Goal: Check status: Check status

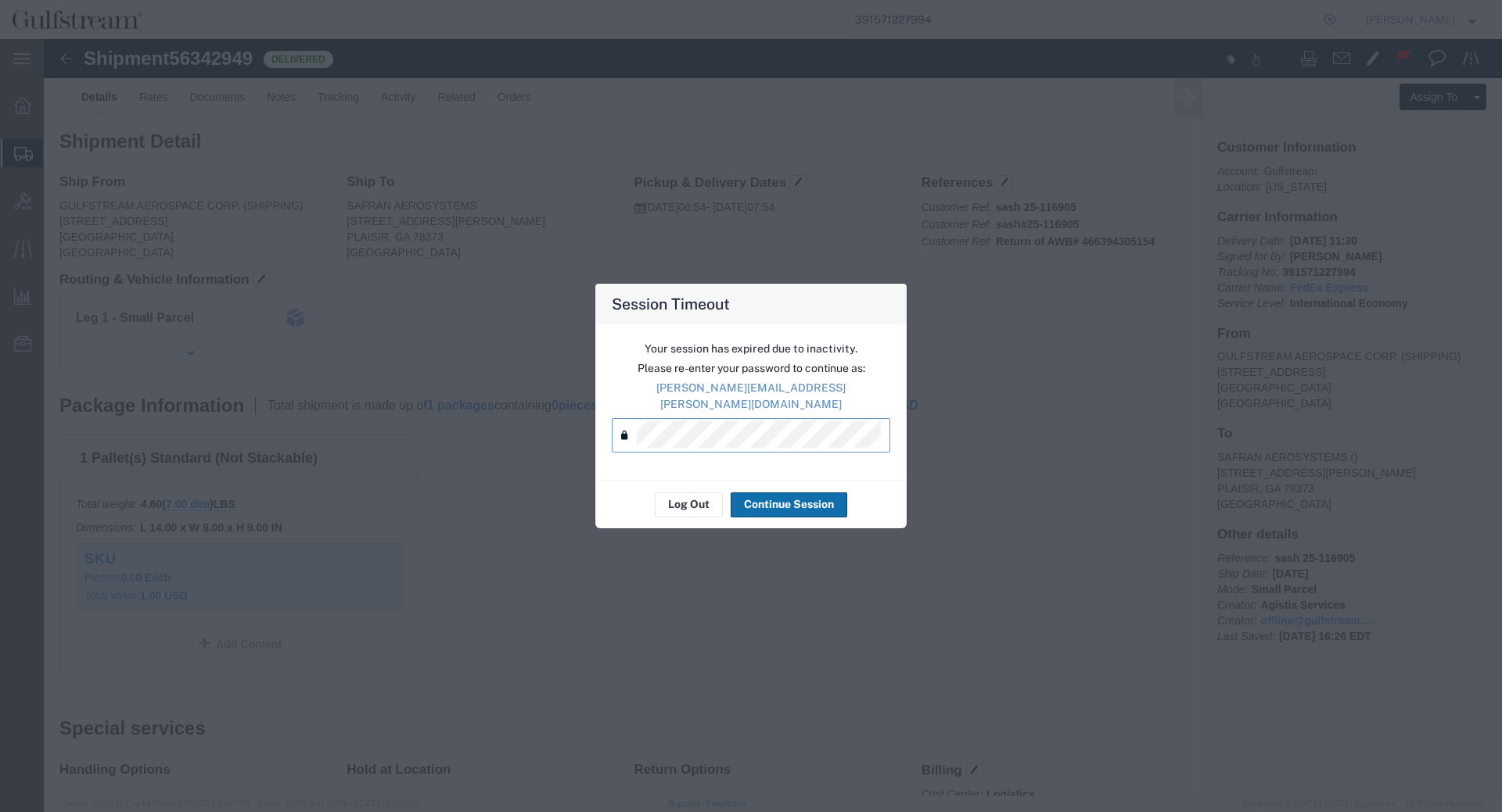
click at [805, 507] on button "Continue Session" at bounding box center [789, 506] width 117 height 25
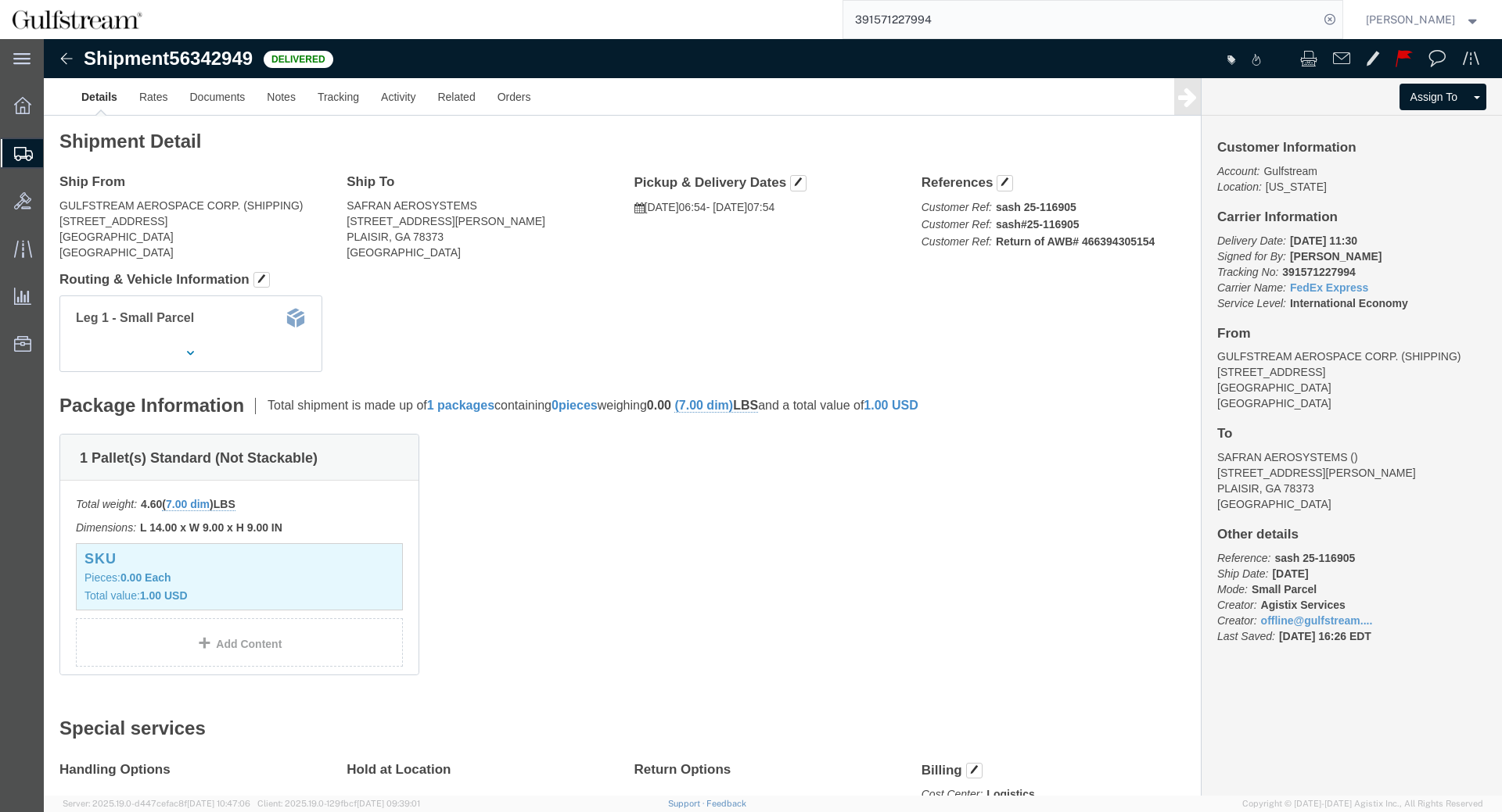
click at [922, 26] on input "391571227994" at bounding box center [1081, 19] width 476 height 38
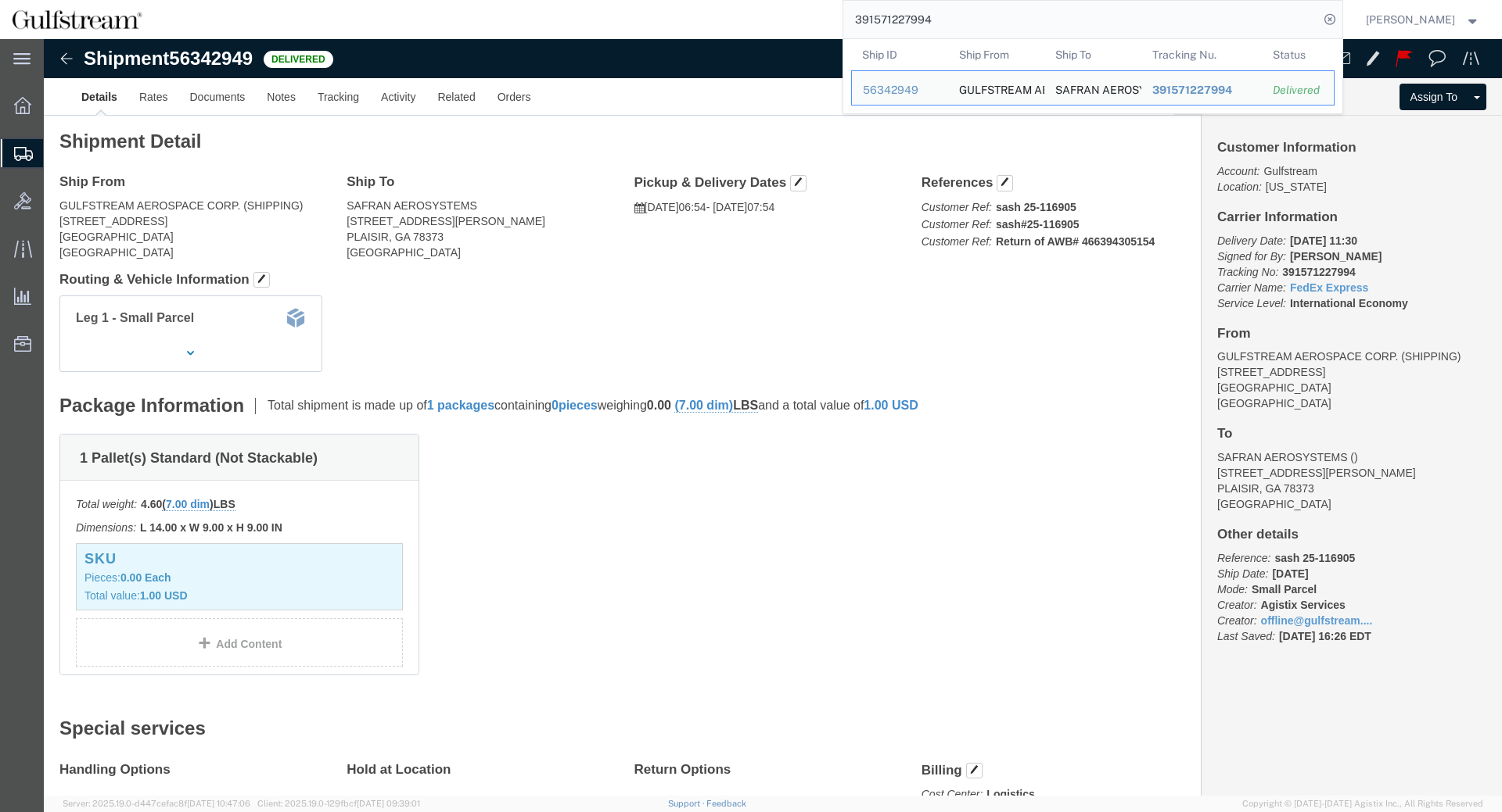
click at [922, 26] on input "391571227994" at bounding box center [1081, 19] width 476 height 38
paste input "5247119253"
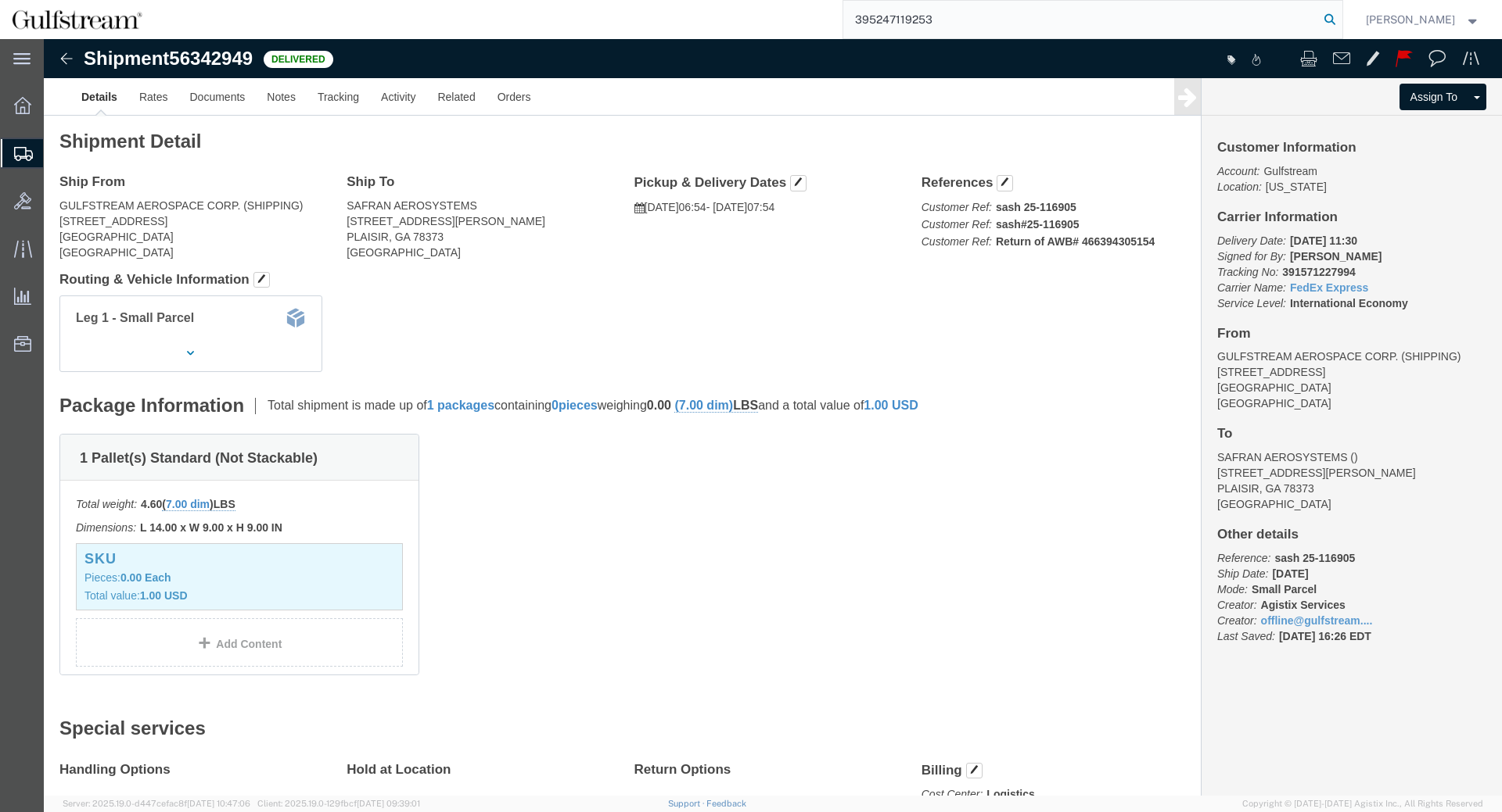
click at [1341, 22] on icon at bounding box center [1330, 19] width 22 height 22
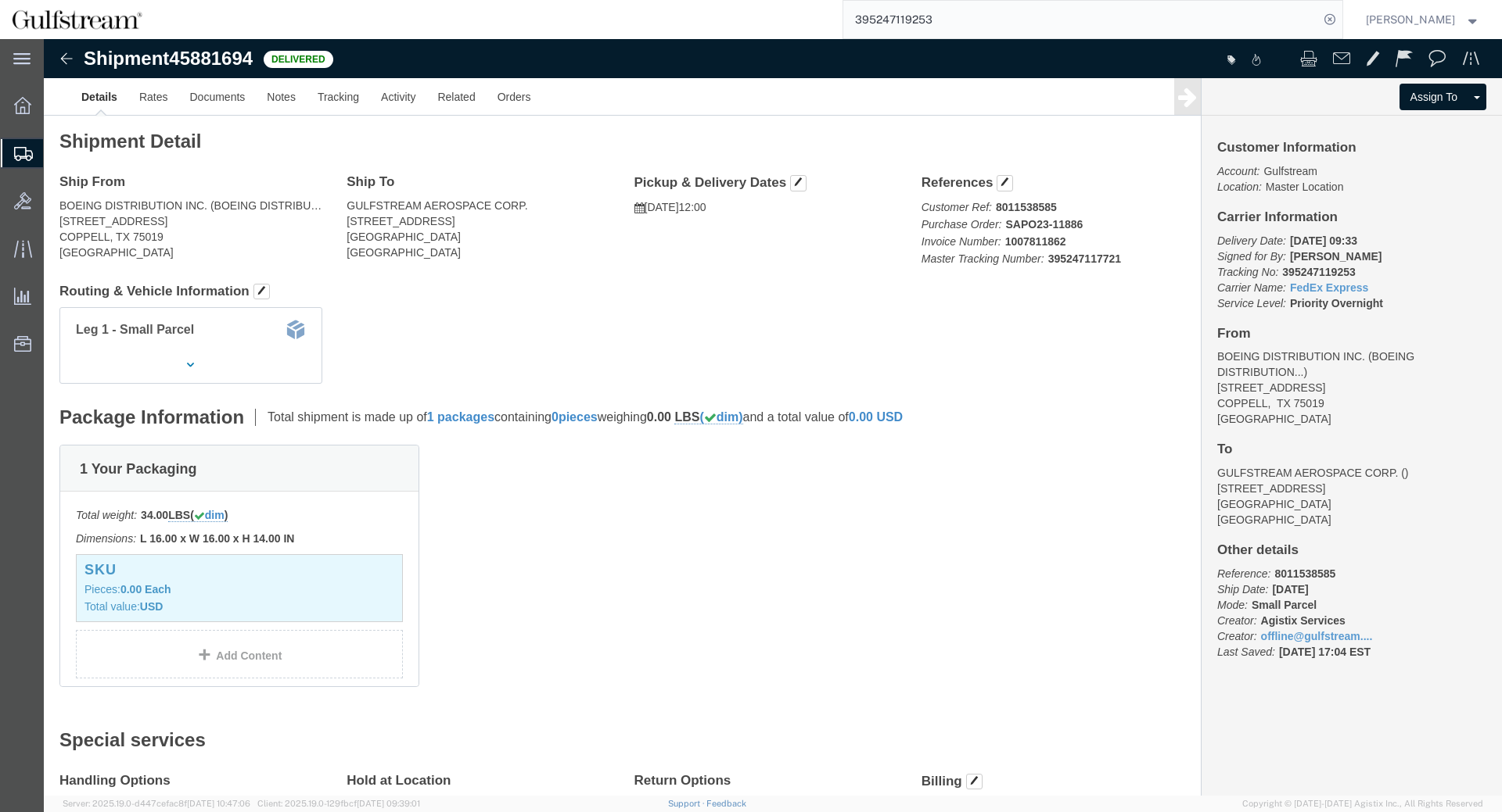
click b "8011538585"
copy b "8011538585"
click div "1 Your Packaging Total weight: 34.00 LBS ( dim ) Dimensions: L 16.00 x W 16.00 …"
click b "1007811862"
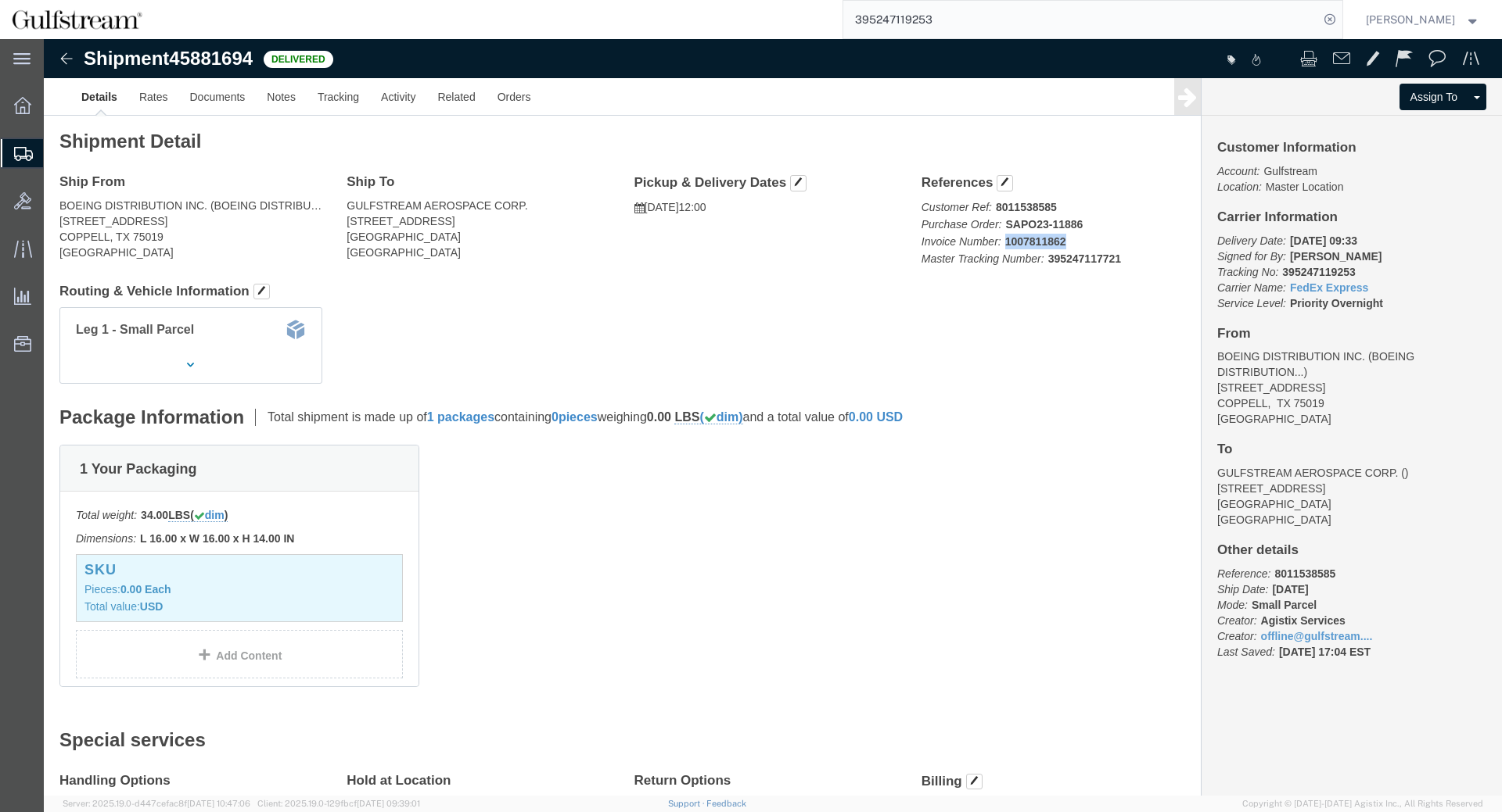
click b "1007811862"
click at [885, 14] on input "395247119253" at bounding box center [1081, 19] width 476 height 38
click at [886, 14] on input "395247119253" at bounding box center [1081, 19] width 476 height 38
type input "712799954"
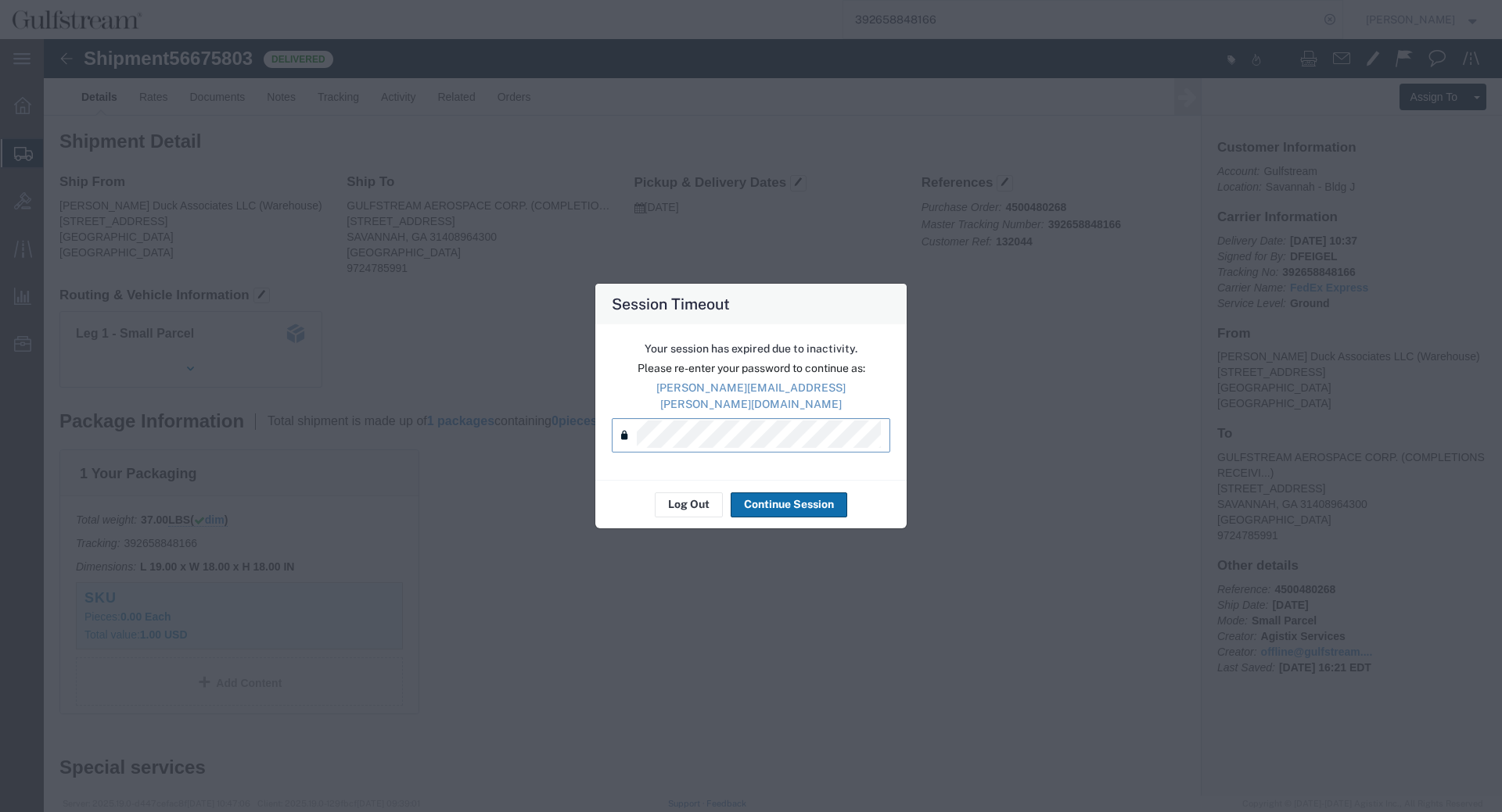
click at [778, 509] on button "Continue Session" at bounding box center [789, 506] width 117 height 25
click at [778, 501] on button "Continue Session" at bounding box center [789, 506] width 117 height 25
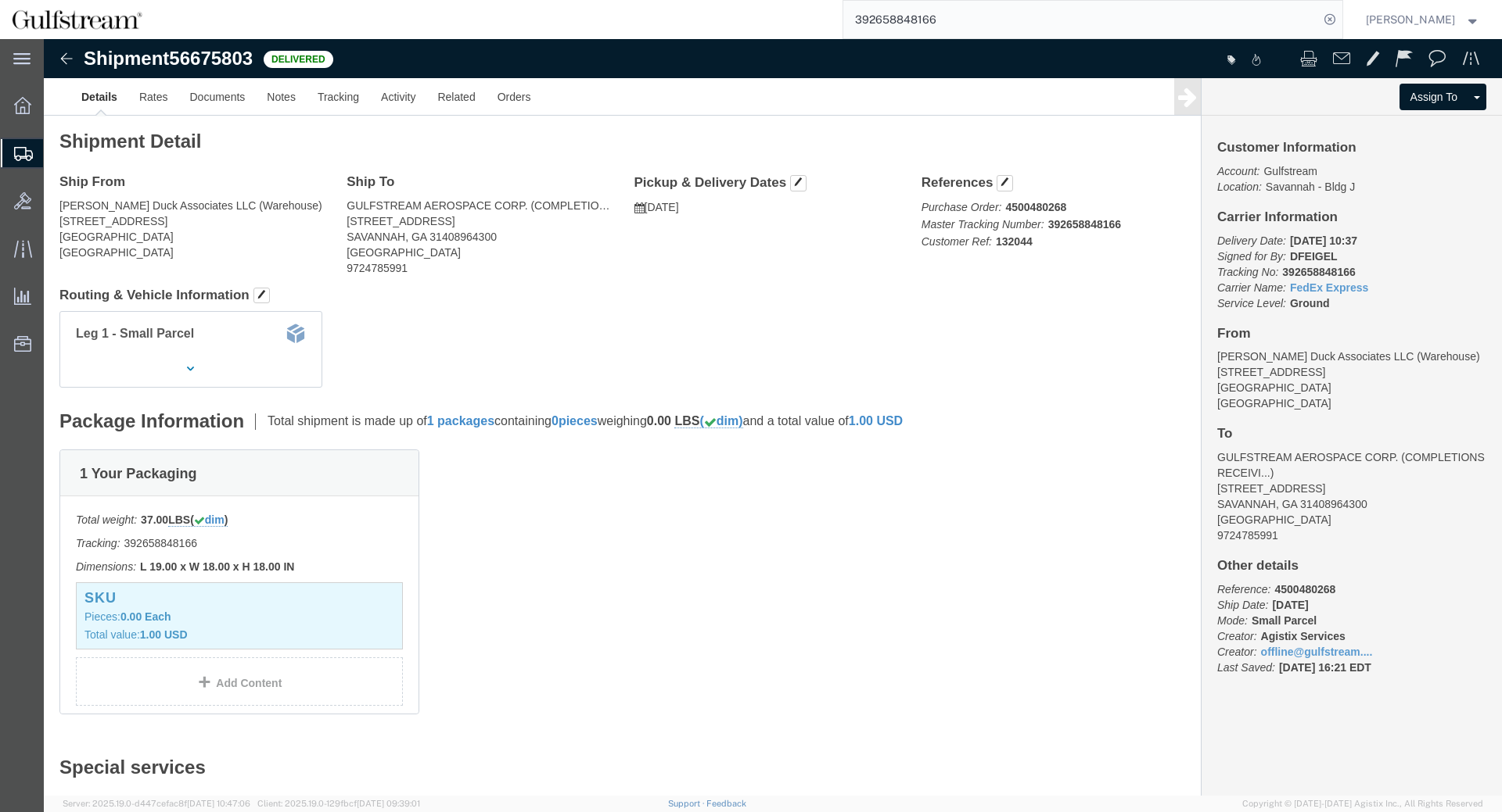
click at [1027, 14] on input "392658848166" at bounding box center [1081, 19] width 476 height 38
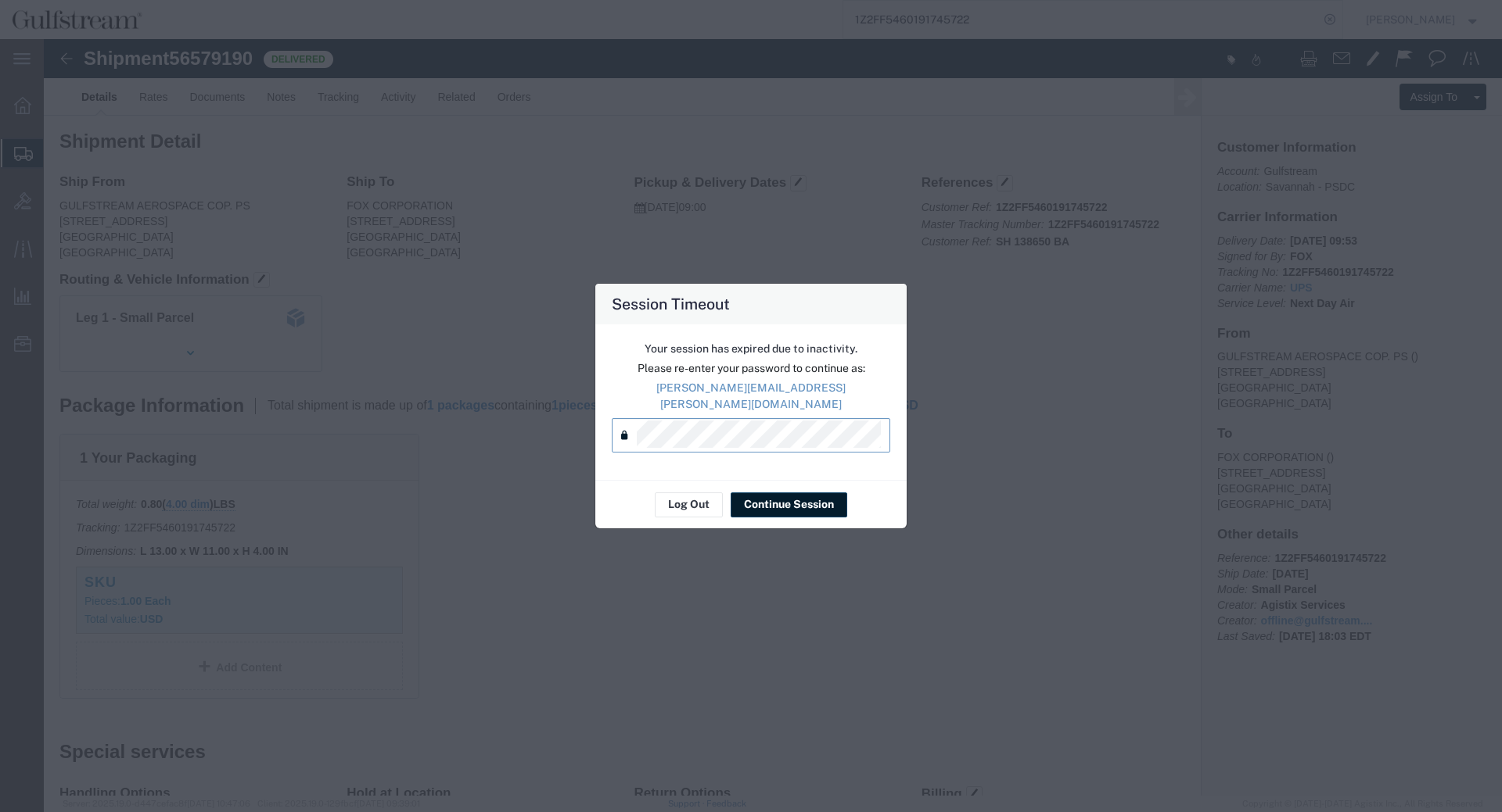
click at [697, 447] on div "Your session has expired due to inactivity. Please re-enter your password to co…" at bounding box center [751, 403] width 311 height 156
click at [758, 496] on button "Continue Session" at bounding box center [789, 506] width 117 height 25
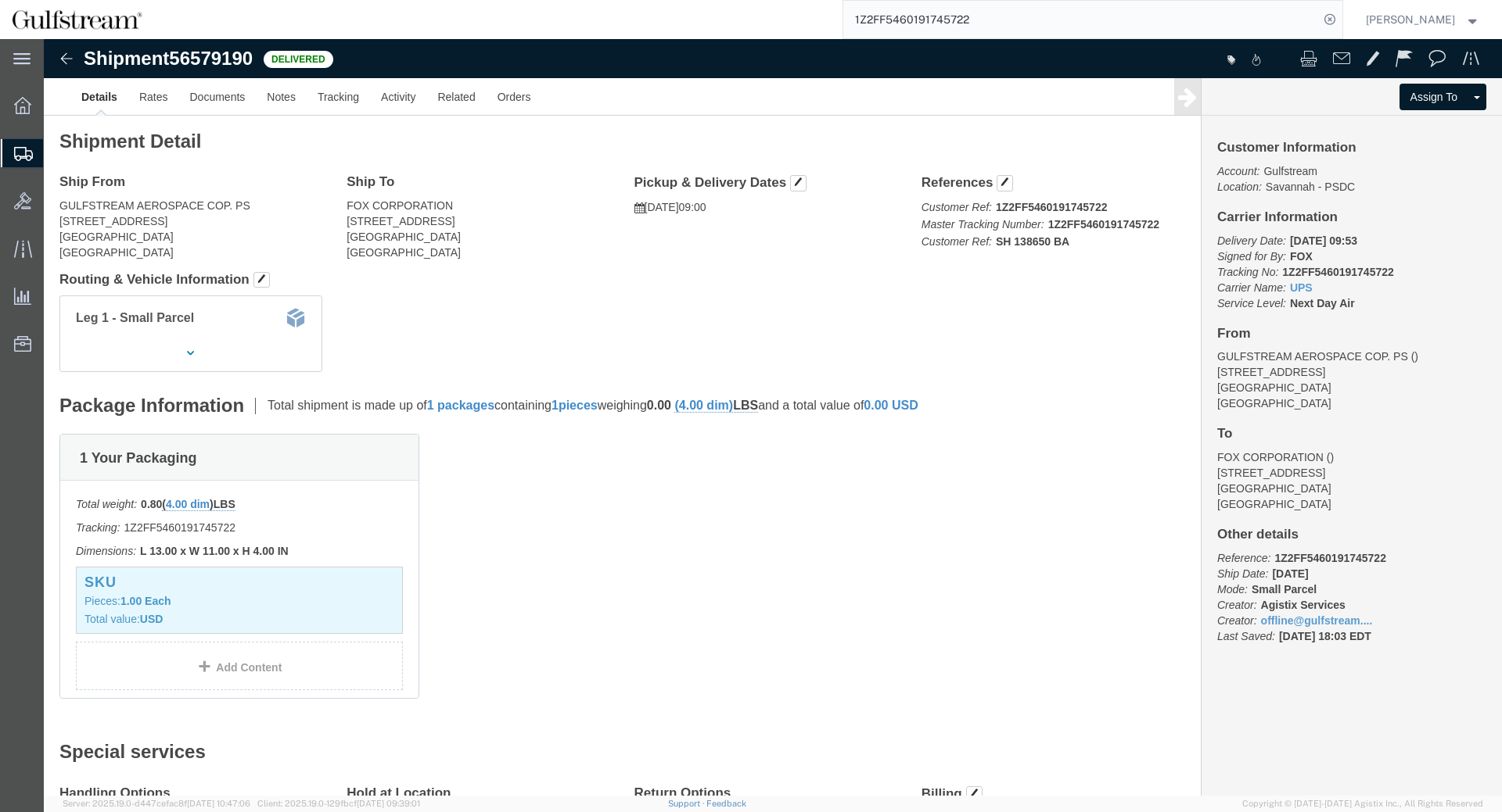
click at [977, 20] on input "1Z2FF5460191745722" at bounding box center [1081, 19] width 476 height 38
click at [976, 20] on input "1Z2FF5460191745722" at bounding box center [1081, 19] width 476 height 38
type input "882822148289"
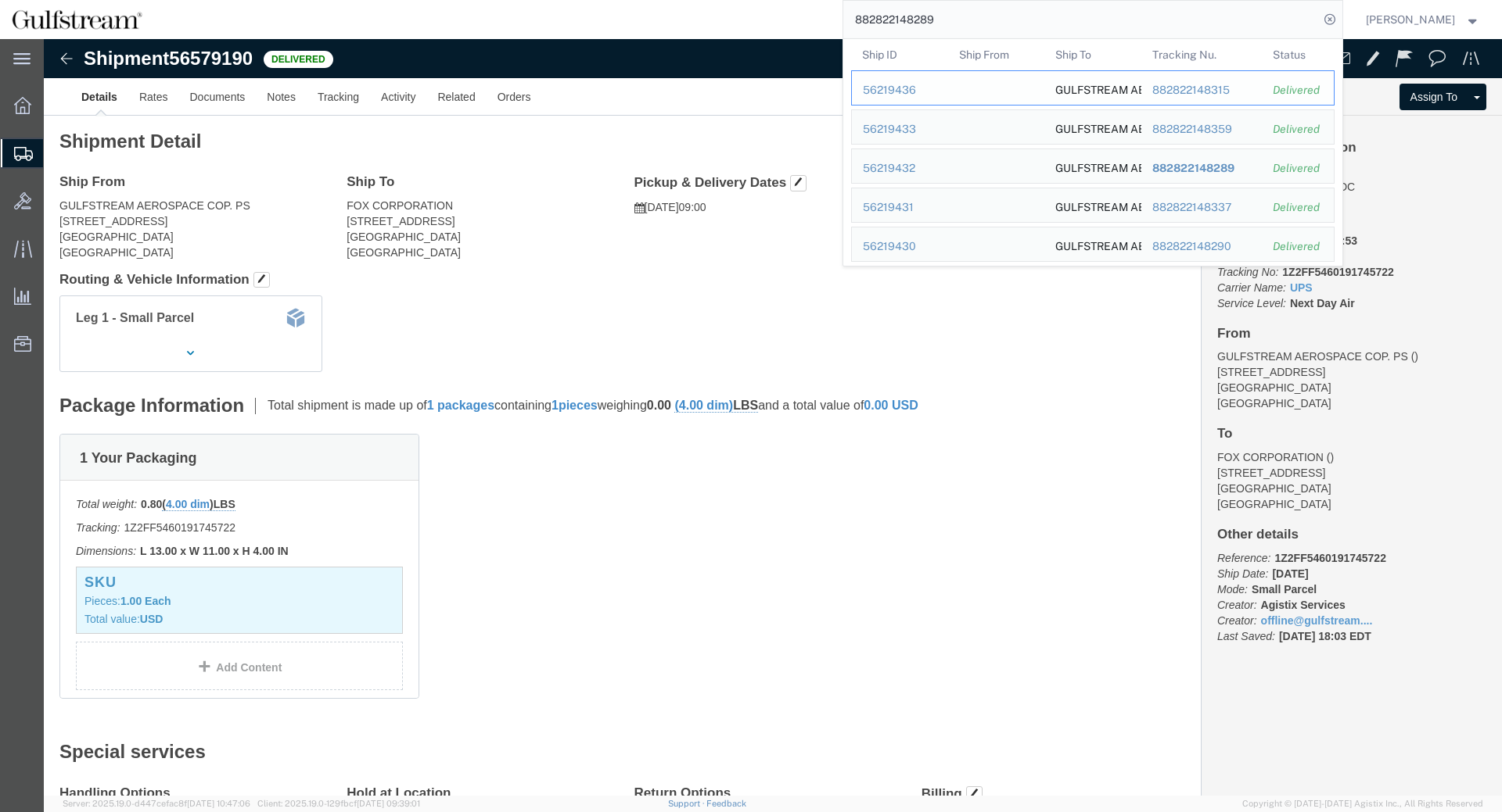
click at [1211, 88] on div "882822148315" at bounding box center [1201, 89] width 99 height 17
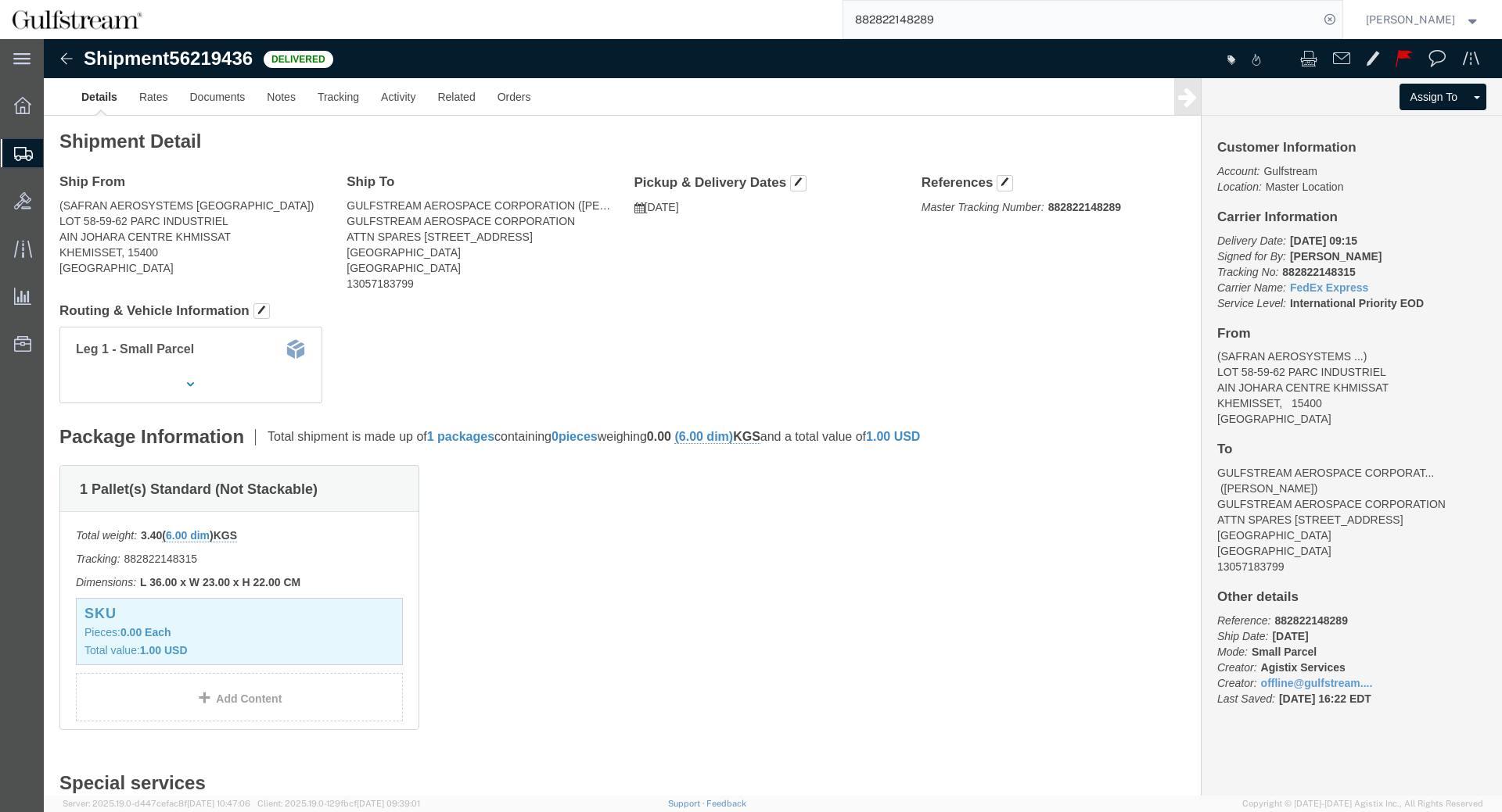
click at [1211, 30] on input "882822148289" at bounding box center [1081, 19] width 476 height 38
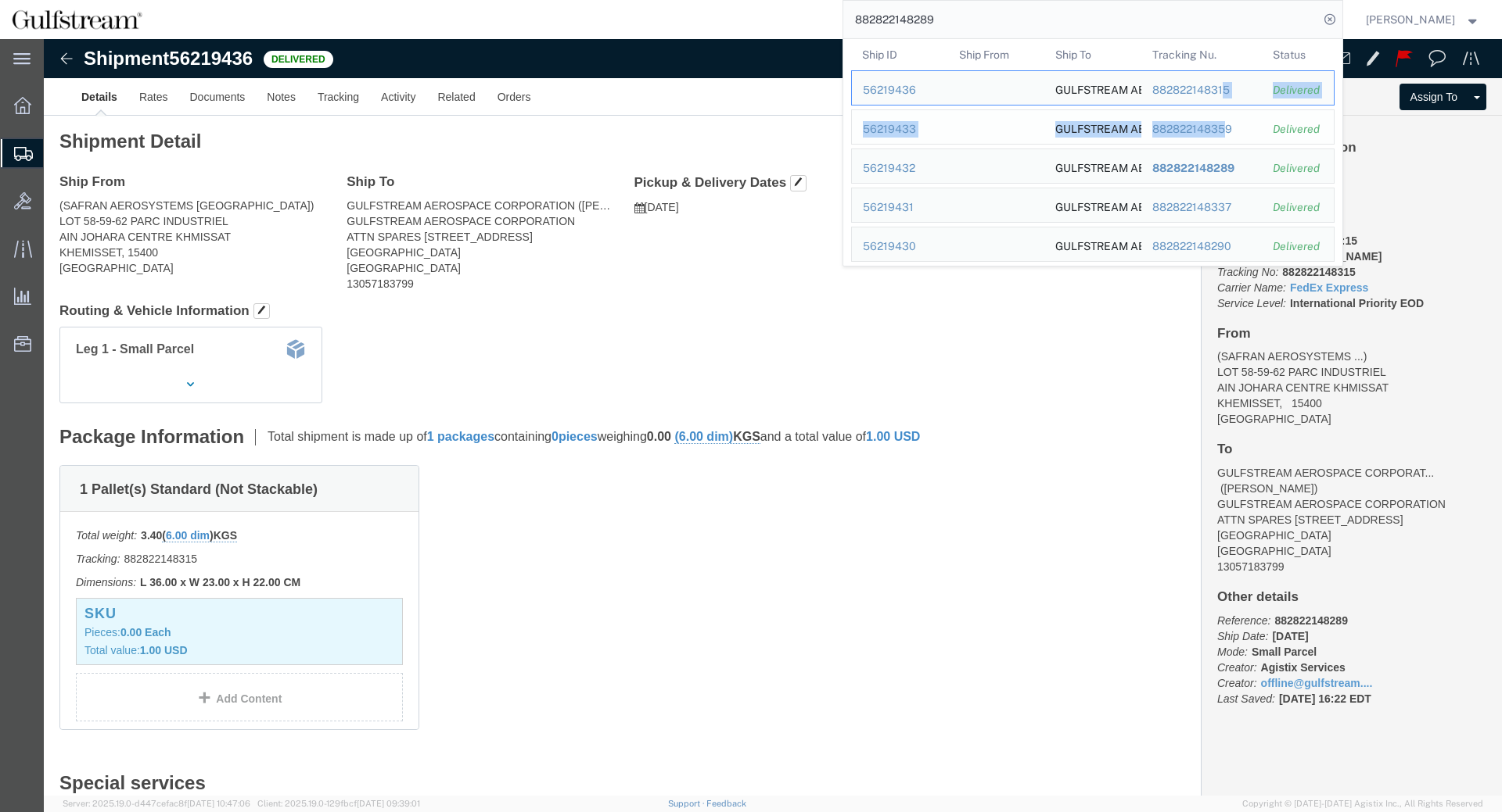
click at [1236, 116] on td "Tracking Nu. 882822148359" at bounding box center [1200, 127] width 122 height 35
click at [1237, 130] on div "882822148359" at bounding box center [1201, 129] width 99 height 17
click at [1126, 14] on input "882822148289" at bounding box center [1081, 19] width 476 height 38
click div "Leg 1 - Small Parcel"
click at [1086, 19] on input "882822148289" at bounding box center [1081, 19] width 476 height 38
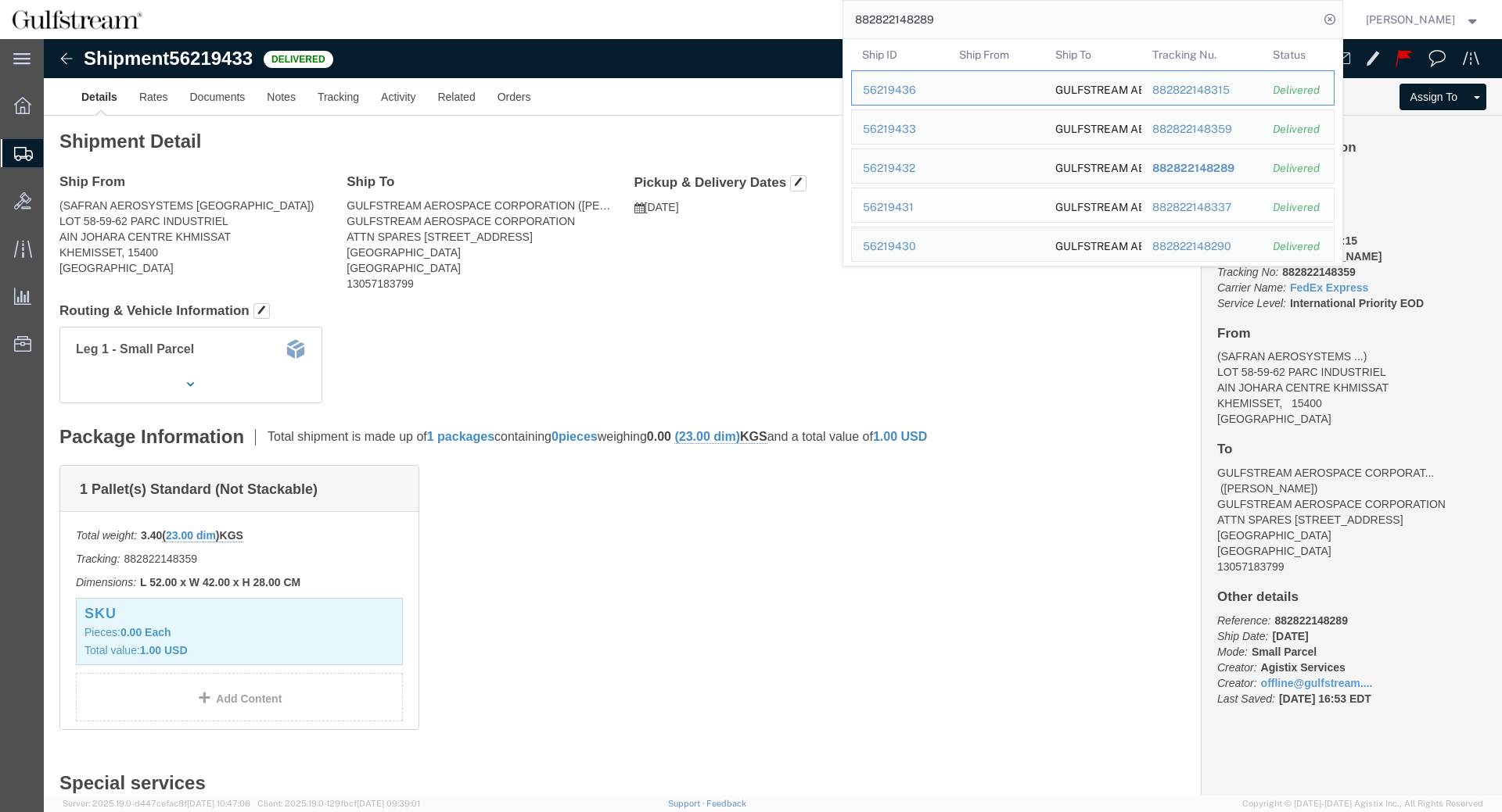
click at [1186, 197] on td "Tracking Nu. 882822148337" at bounding box center [1200, 205] width 122 height 35
click at [1186, 209] on div "882822148337" at bounding box center [1201, 207] width 99 height 17
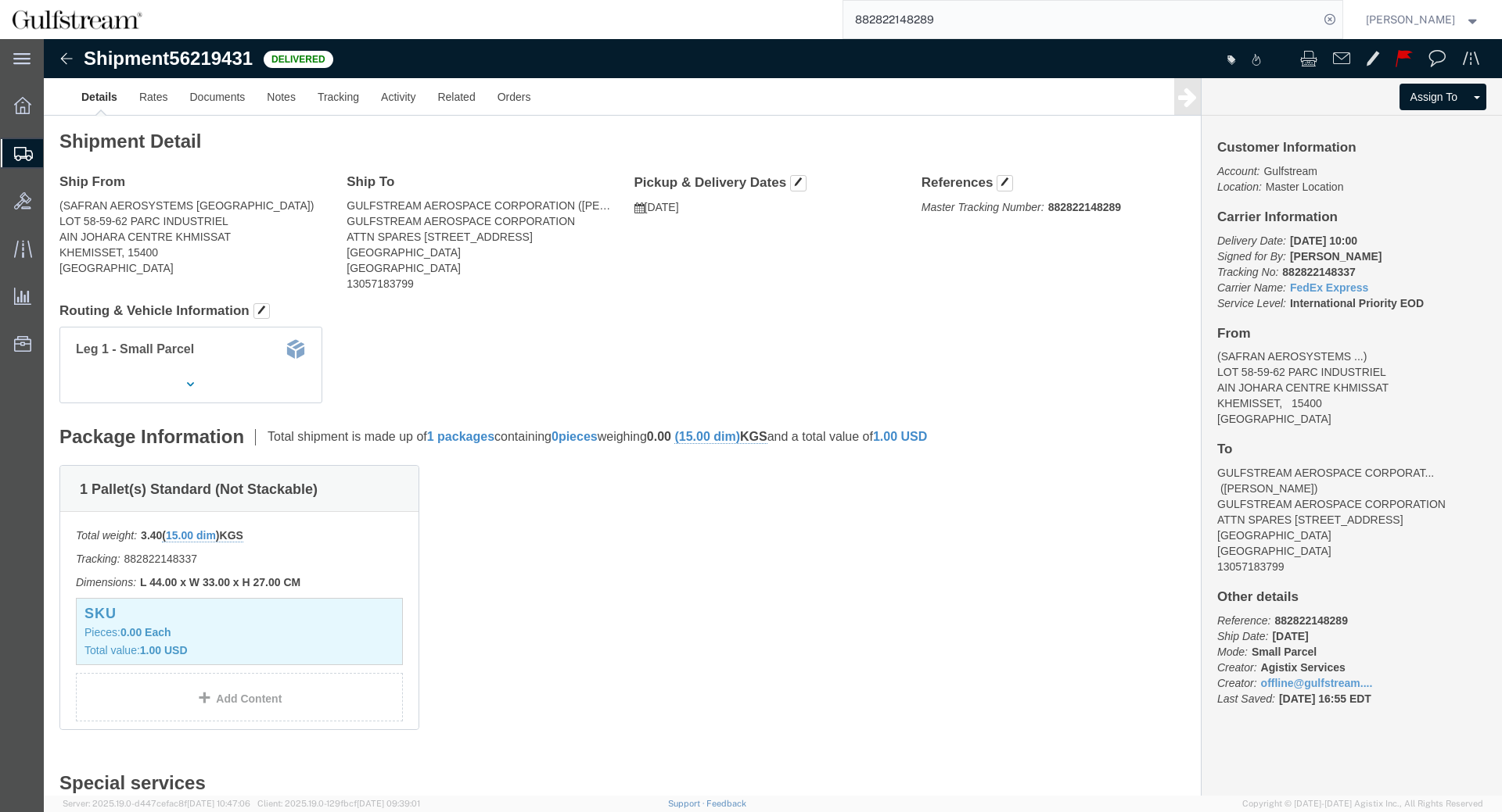
click at [1080, 20] on input "882822148289" at bounding box center [1081, 19] width 476 height 38
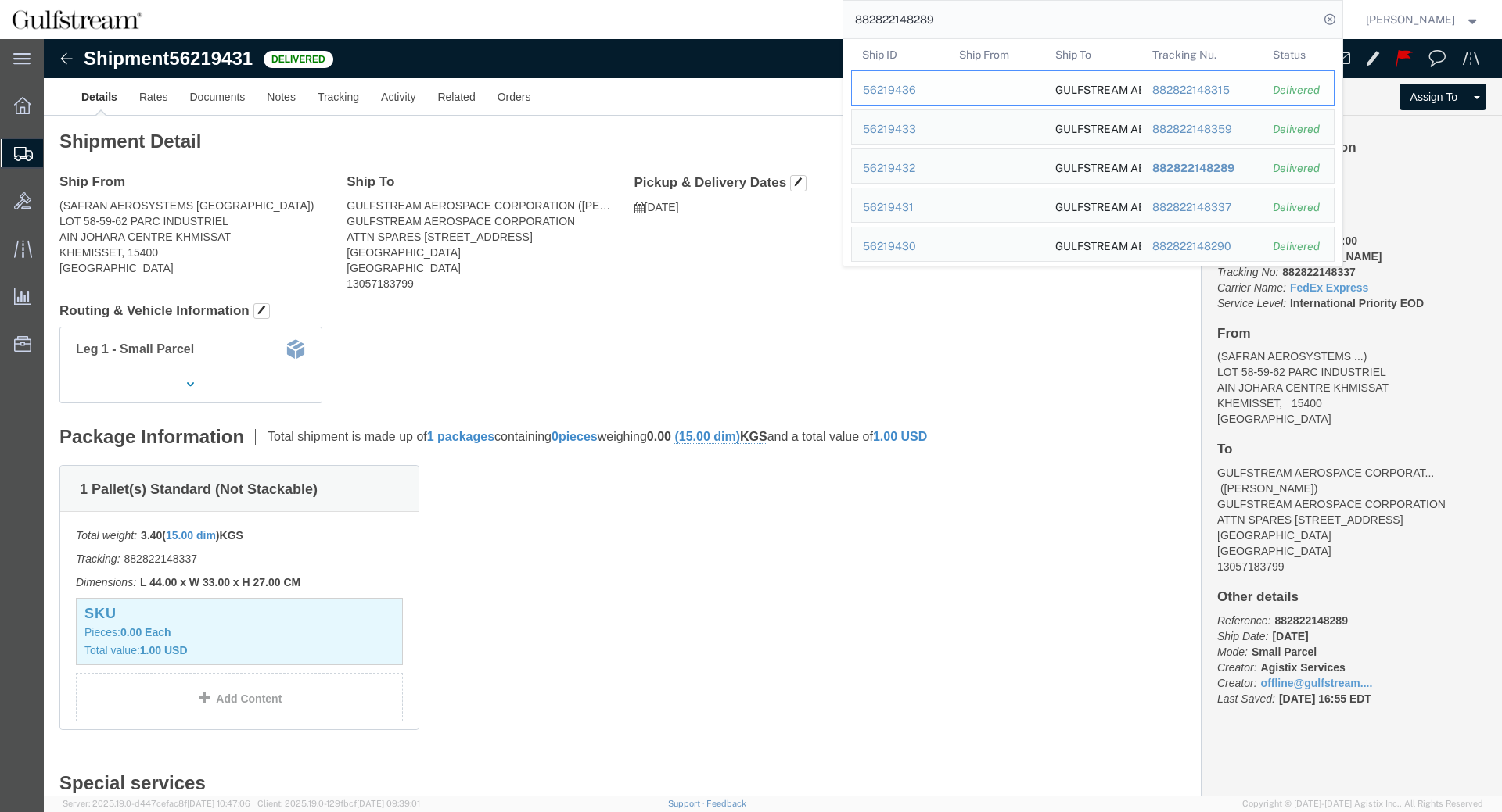
click at [1216, 82] on div "882822148315" at bounding box center [1201, 89] width 99 height 17
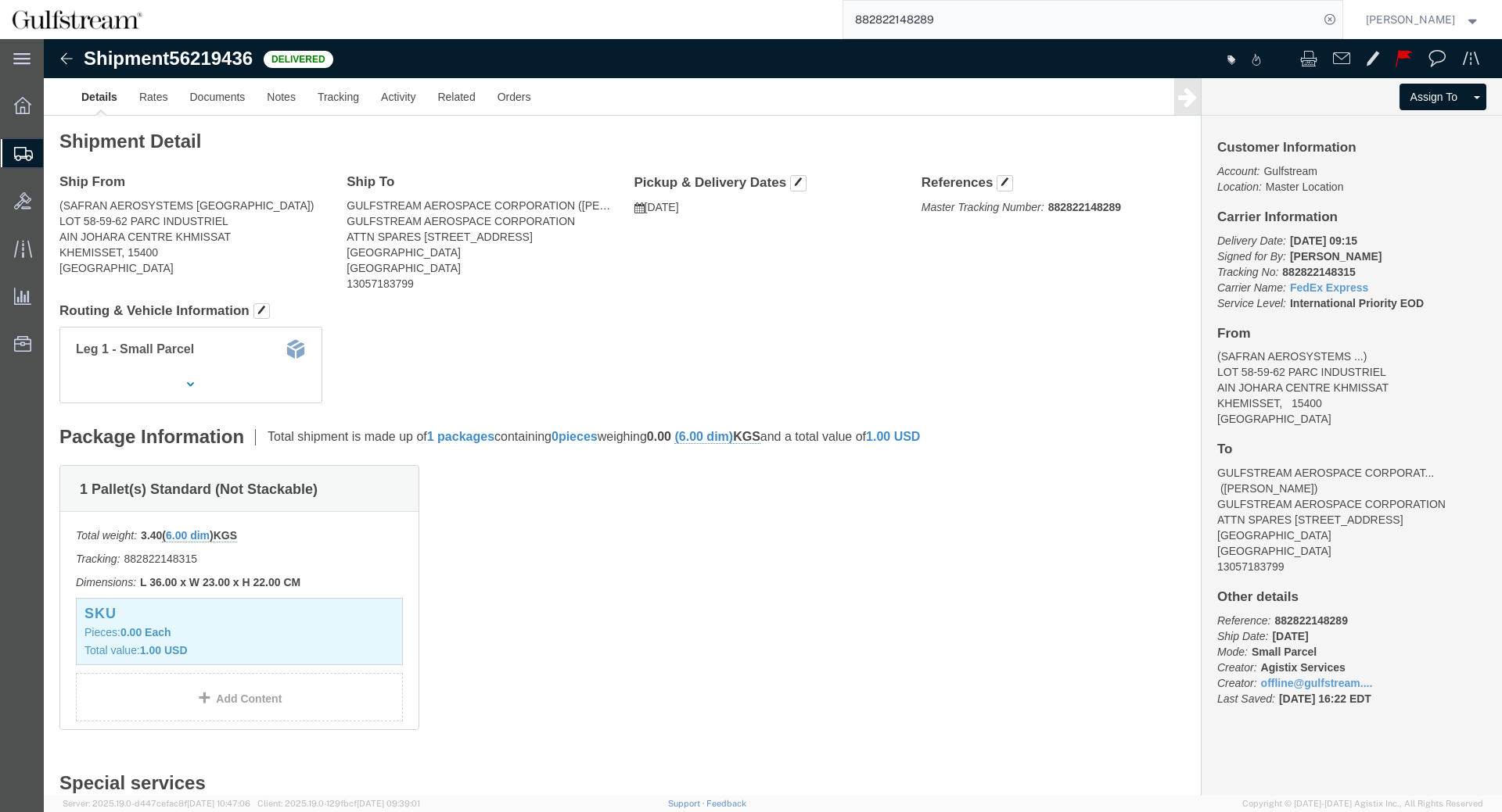
click b "882822148289"
click div "Shipment Detail Ship From (SAFRAN AEROSYSTEMS [GEOGRAPHIC_DATA]) LOT 58-59-62 P…"
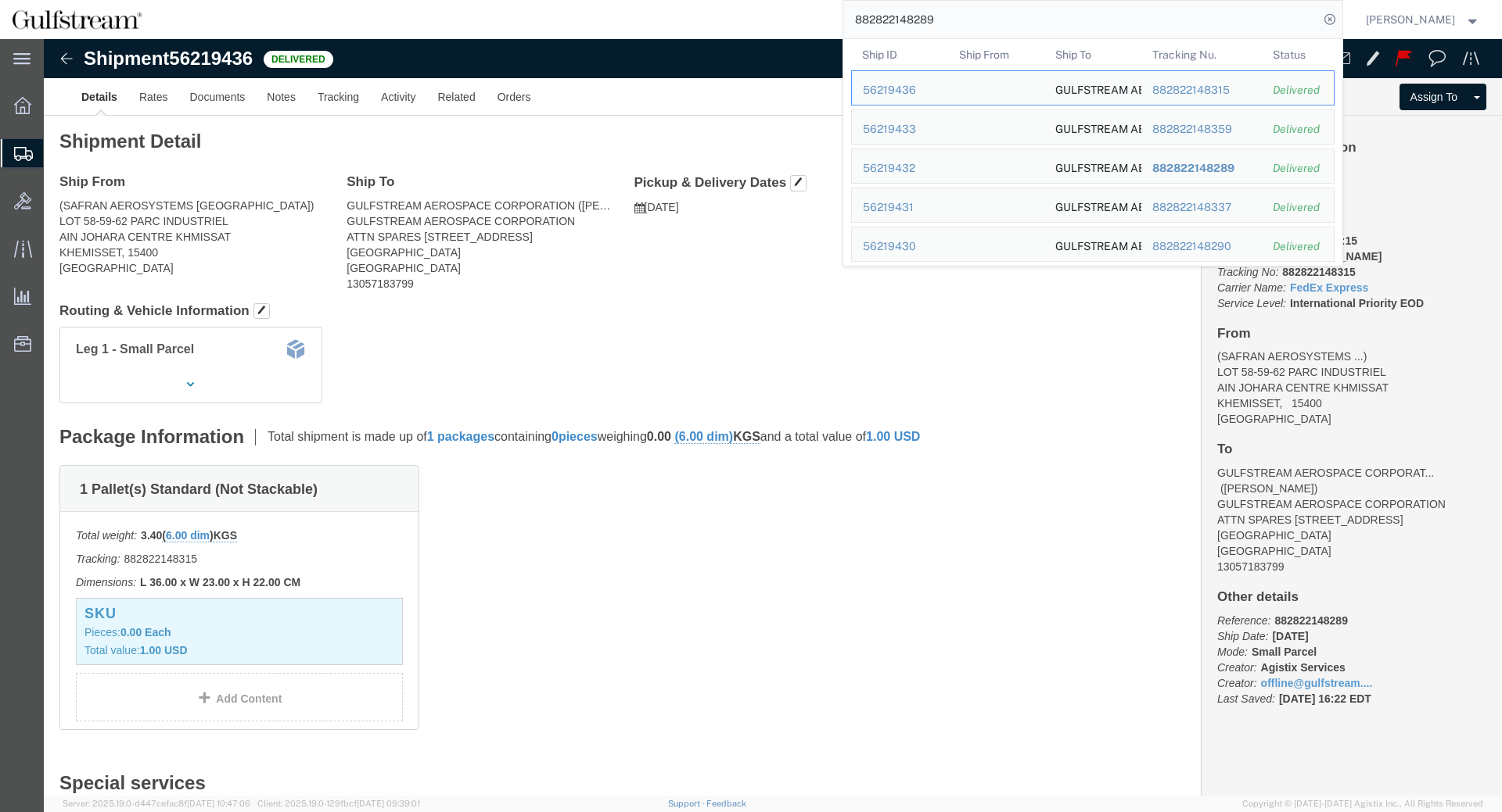
click at [1134, 18] on input "882822148289" at bounding box center [1081, 19] width 476 height 38
click div "1 Pallet(s) Standard (Not Stackable) Total weight: 3.40 ( 6.00 dim ) KGS Tracki…"
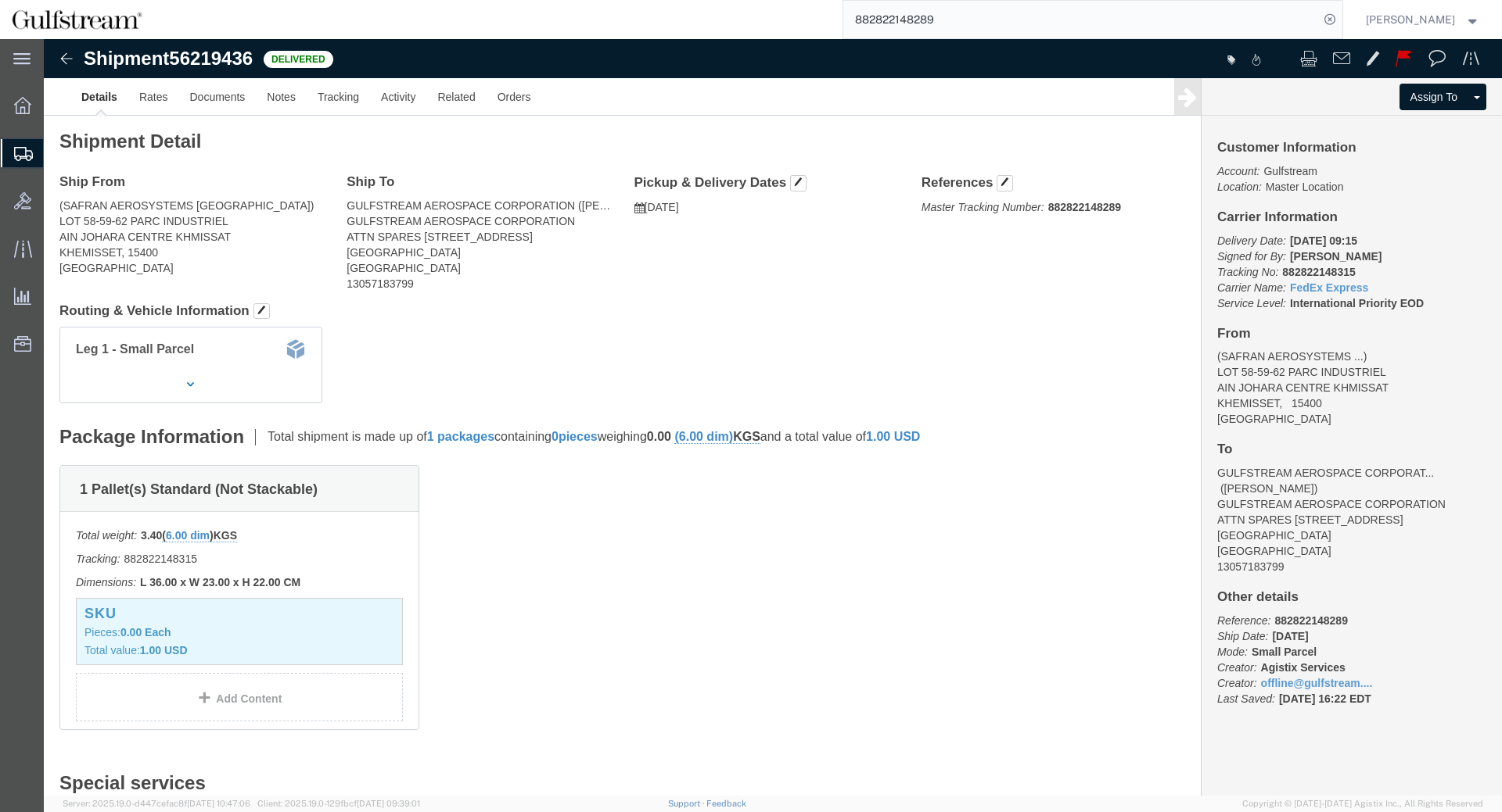
click p "Delivery Date: [DATE] 09:15 Signed for By: [PERSON_NAME] Tracking No: 882822148…"
click b "882822148315"
click at [1043, 18] on input "882822148289" at bounding box center [1081, 19] width 476 height 38
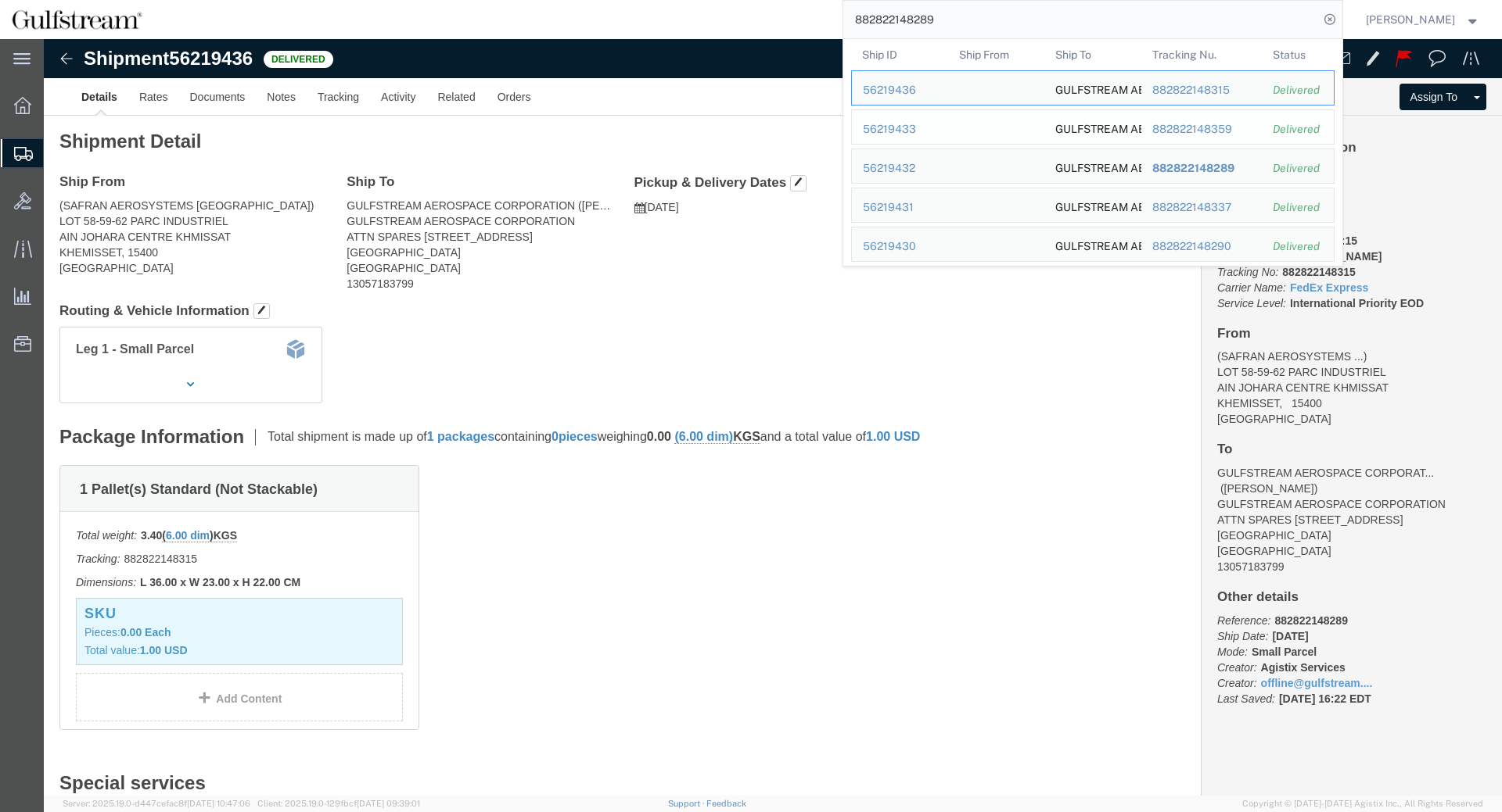
click at [1173, 125] on div "882822148359" at bounding box center [1201, 129] width 99 height 17
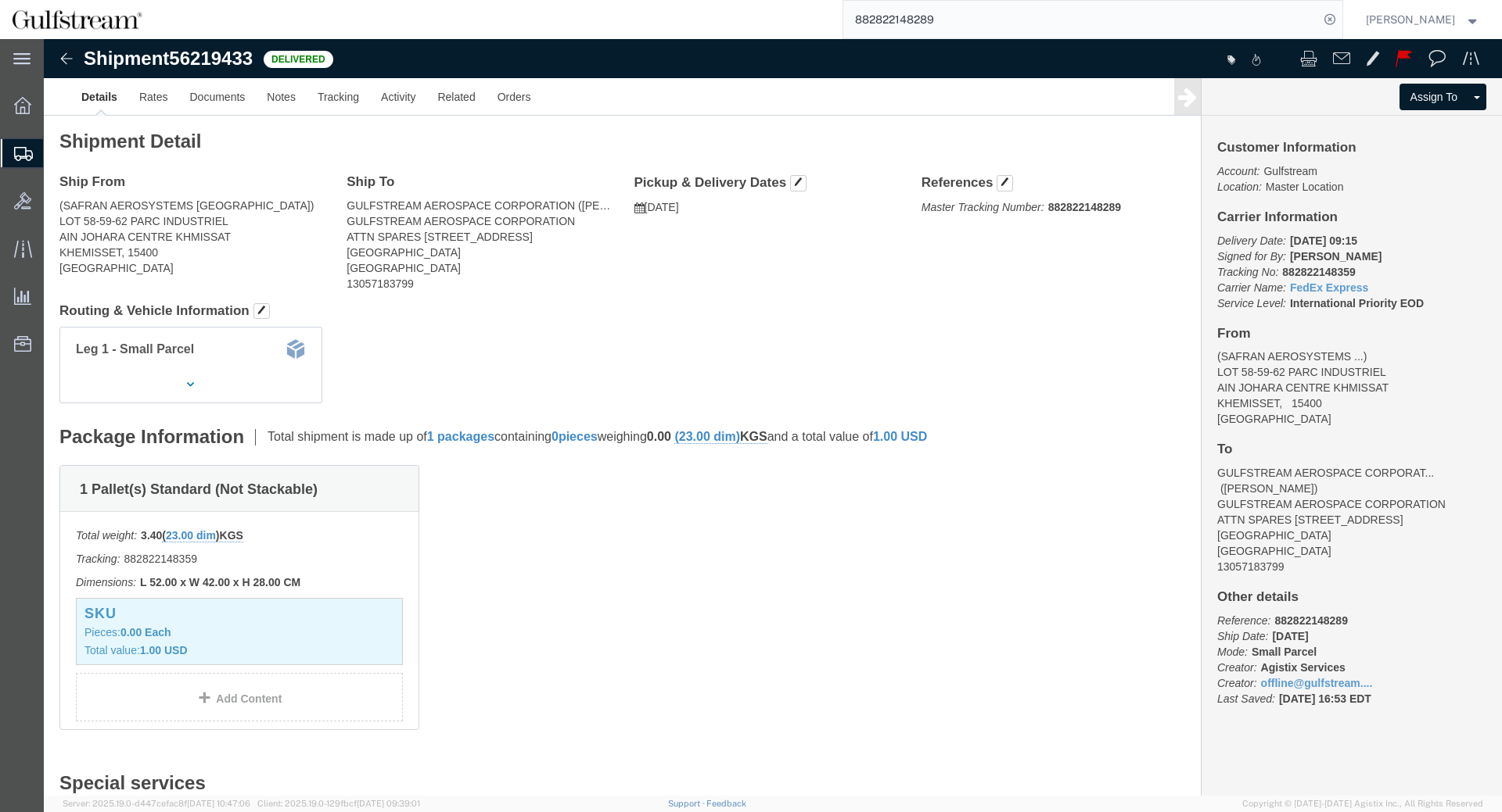
click b "882822148359"
click at [1006, 15] on input "882822148289" at bounding box center [1081, 19] width 476 height 38
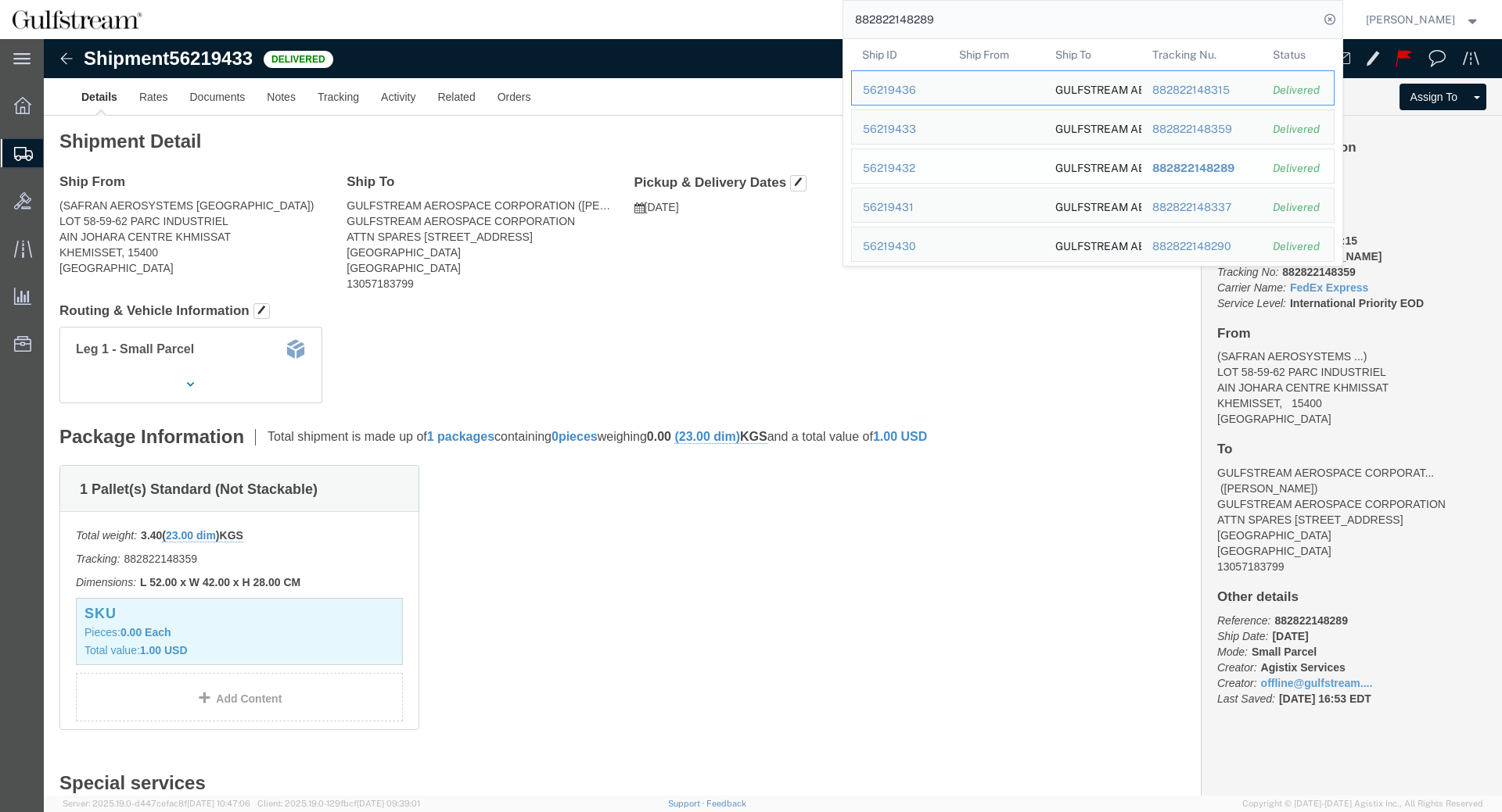
click at [1215, 169] on span "882822148289" at bounding box center [1193, 167] width 82 height 13
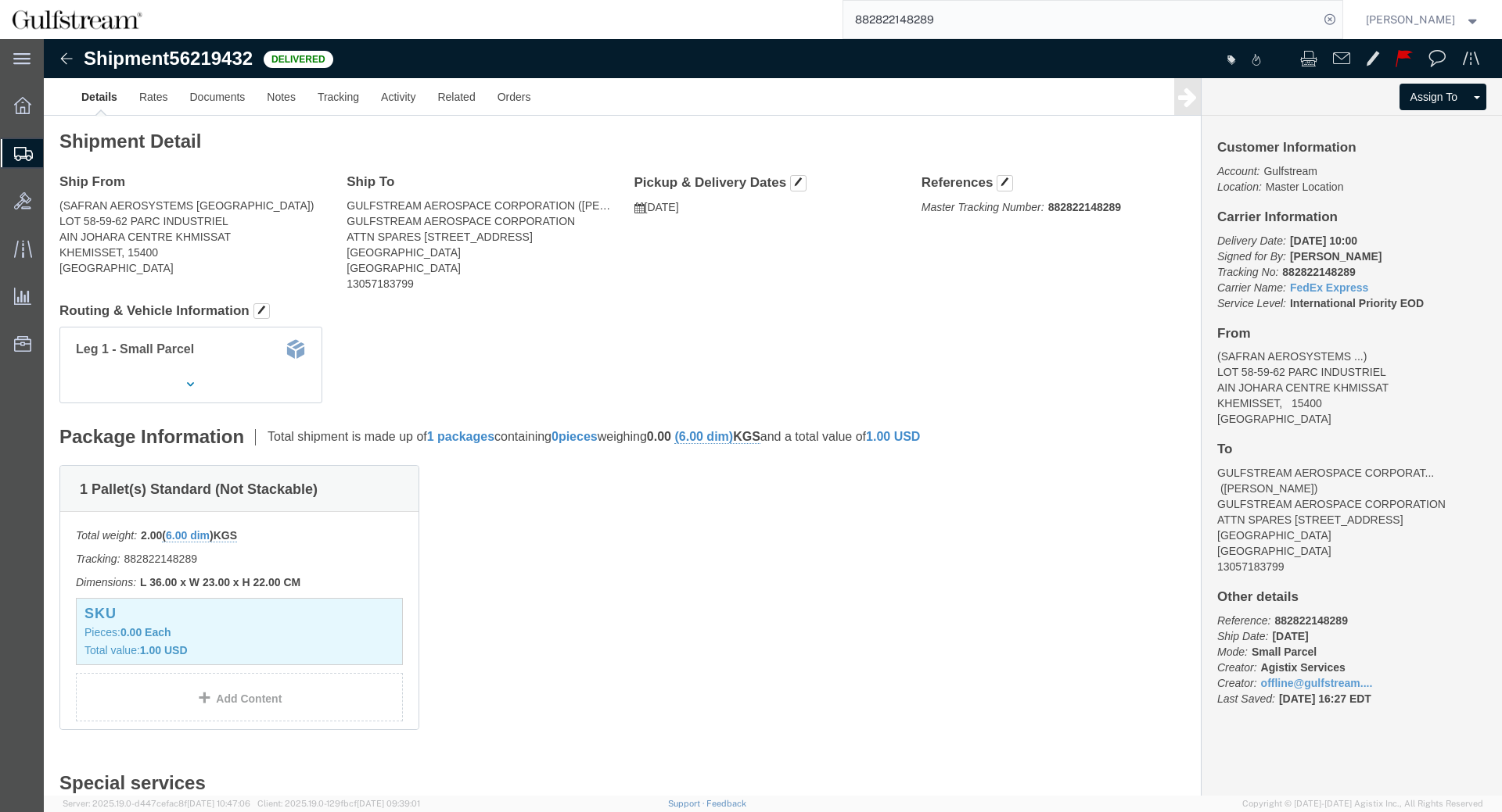
click b "882822148289"
click at [944, 11] on input "882822148289" at bounding box center [1081, 19] width 476 height 38
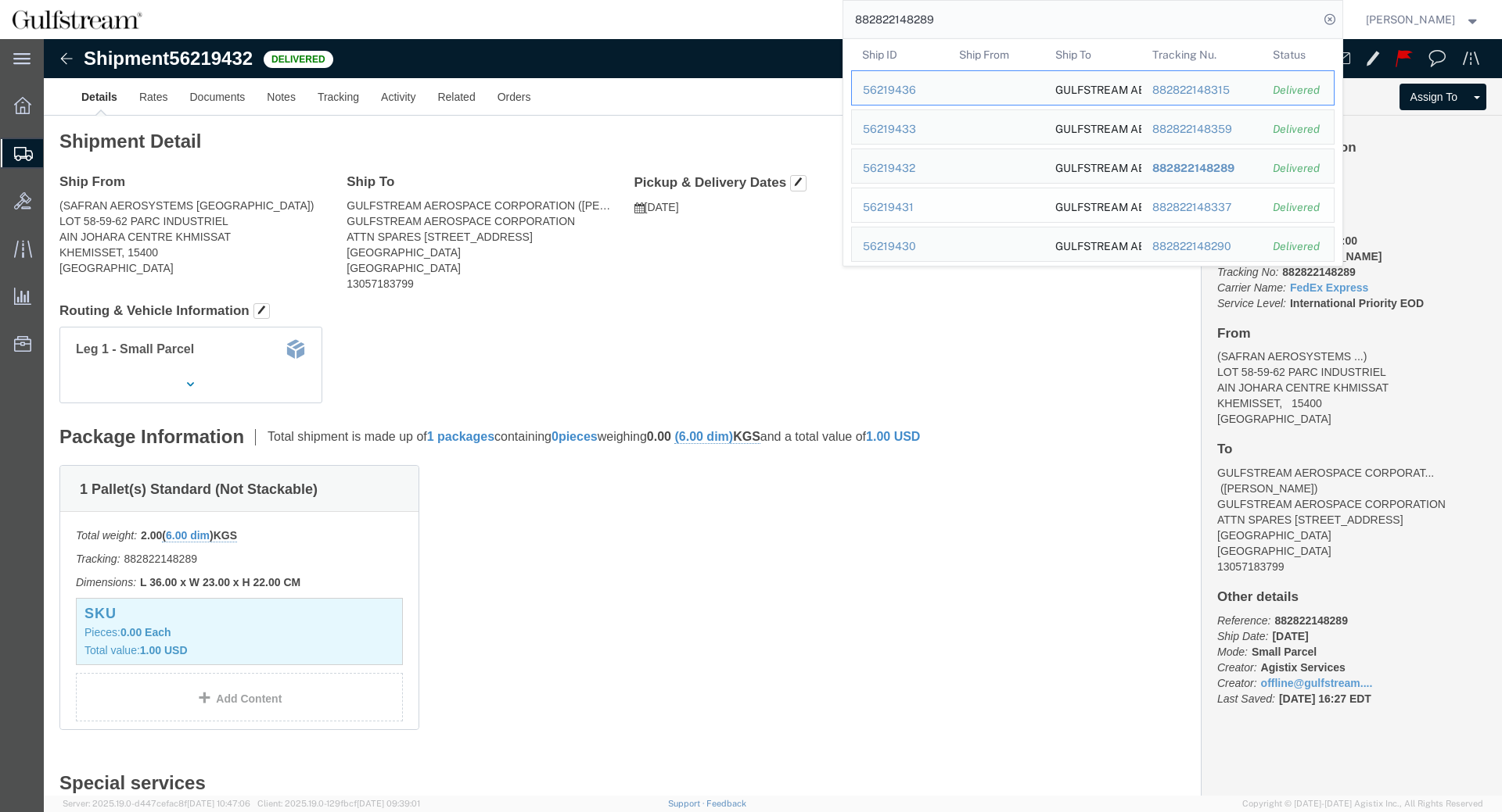
drag, startPoint x: 1236, startPoint y: 201, endPoint x: 1192, endPoint y: 162, distance: 58.8
click at [1236, 201] on div "882822148337" at bounding box center [1201, 207] width 99 height 17
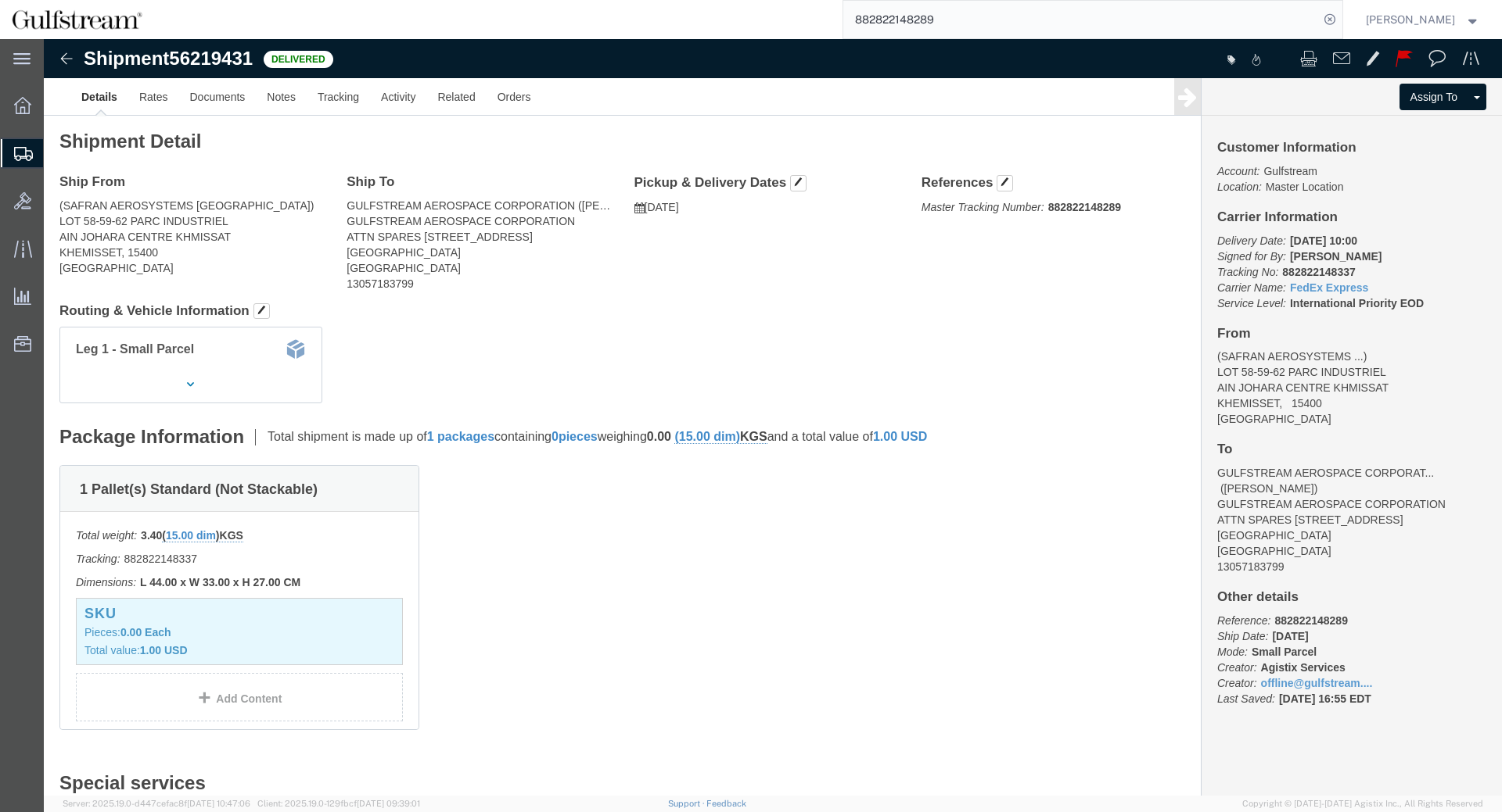
click div "Leg 1 - Small Parcel"
click b "882822148337"
click at [1047, 22] on input "882822148289" at bounding box center [1081, 19] width 476 height 38
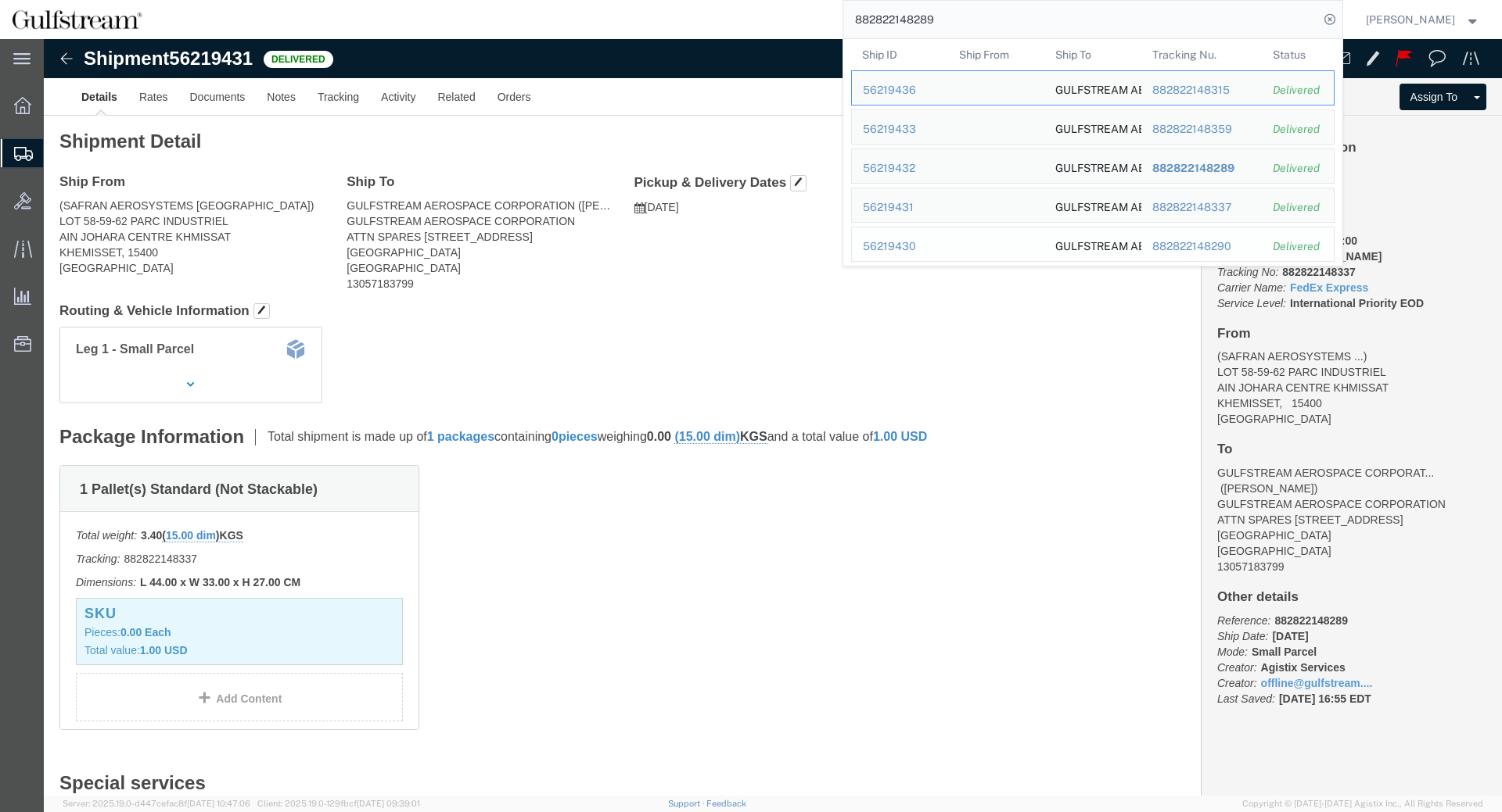
click at [1227, 247] on div "882822148290" at bounding box center [1201, 246] width 99 height 17
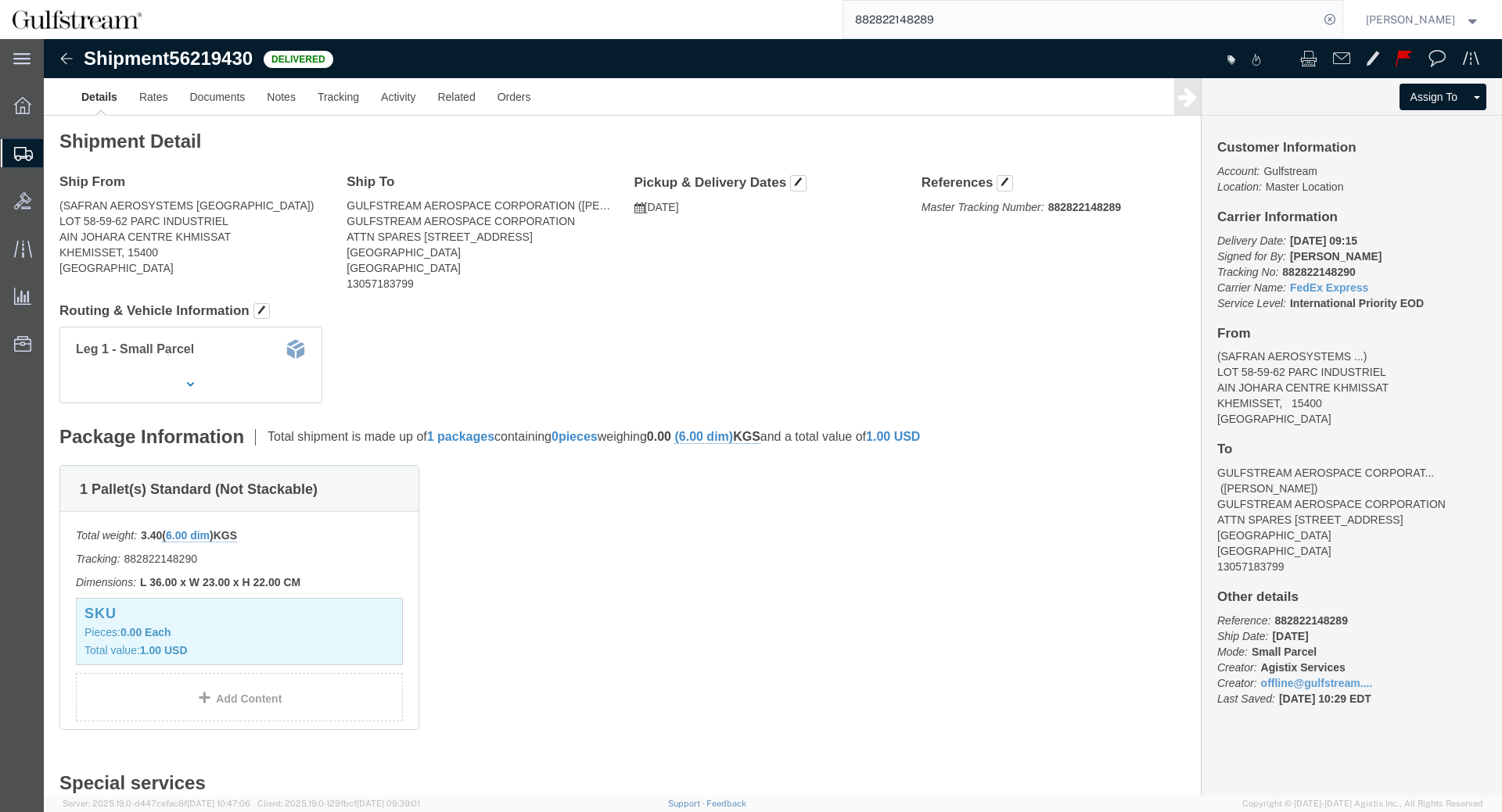
click b "882822148290"
click at [1022, 26] on input "882822148289" at bounding box center [1081, 19] width 476 height 38
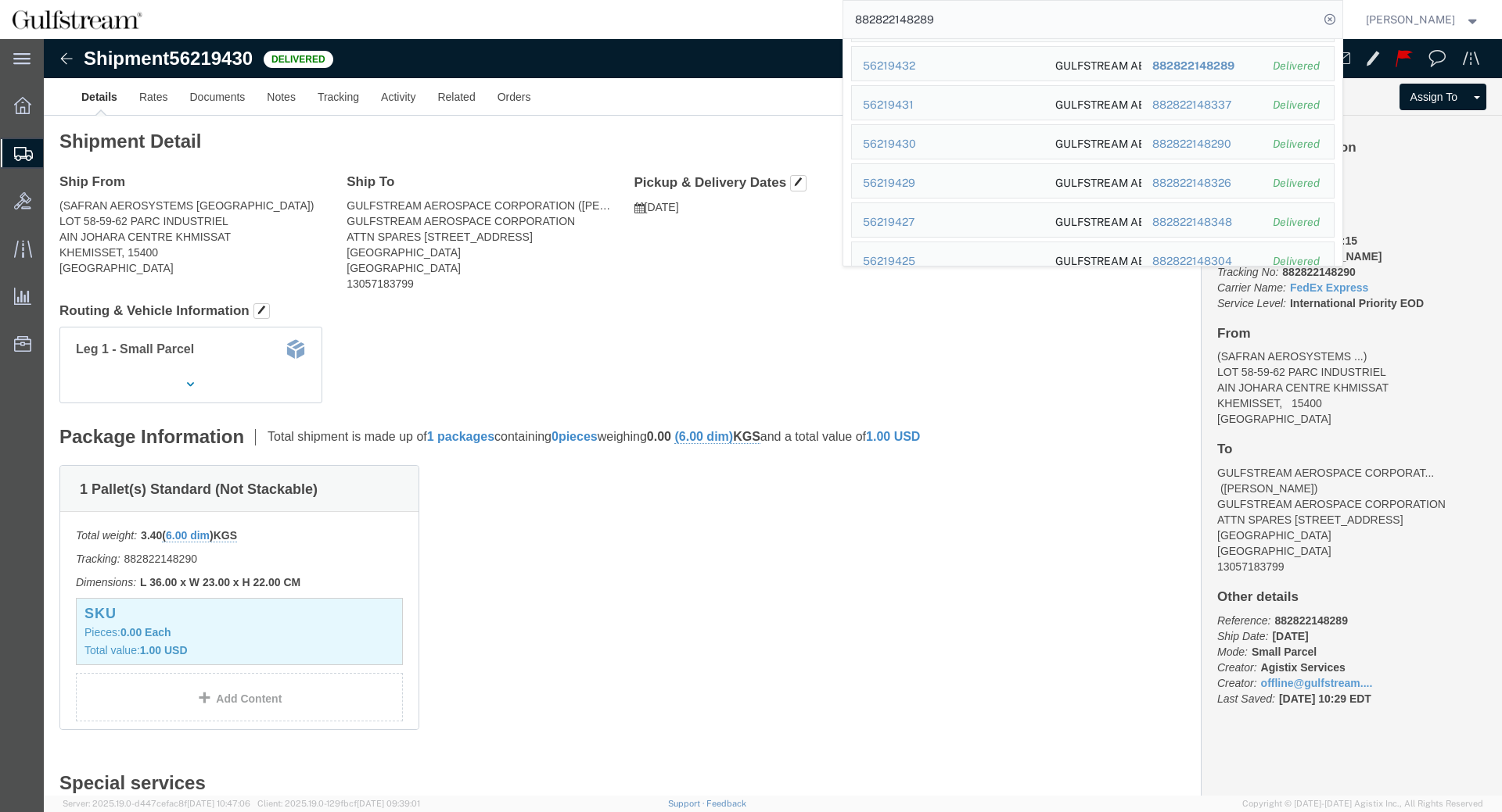
scroll to position [122, 0]
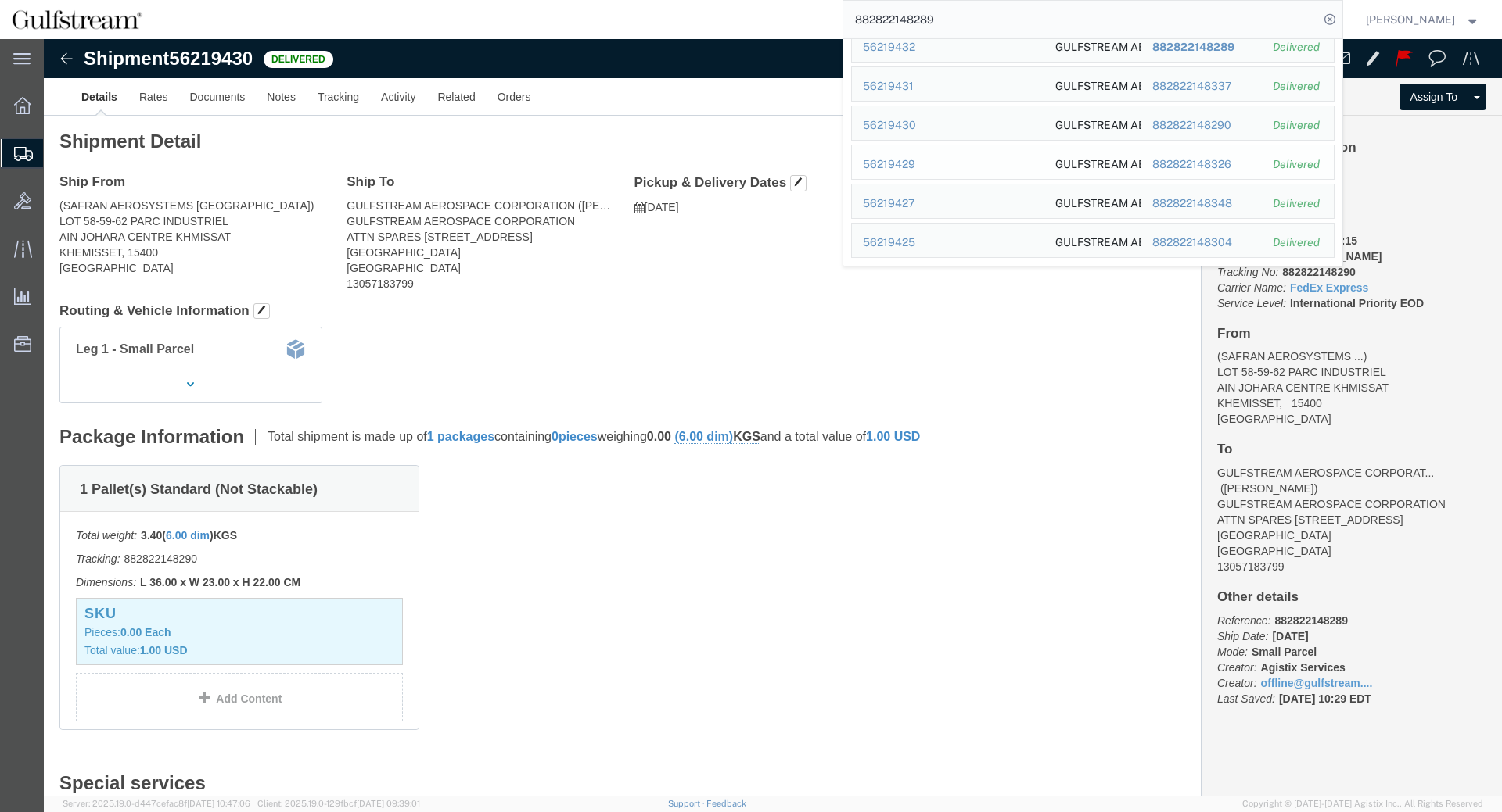
click at [1217, 168] on div "882822148326" at bounding box center [1201, 164] width 99 height 17
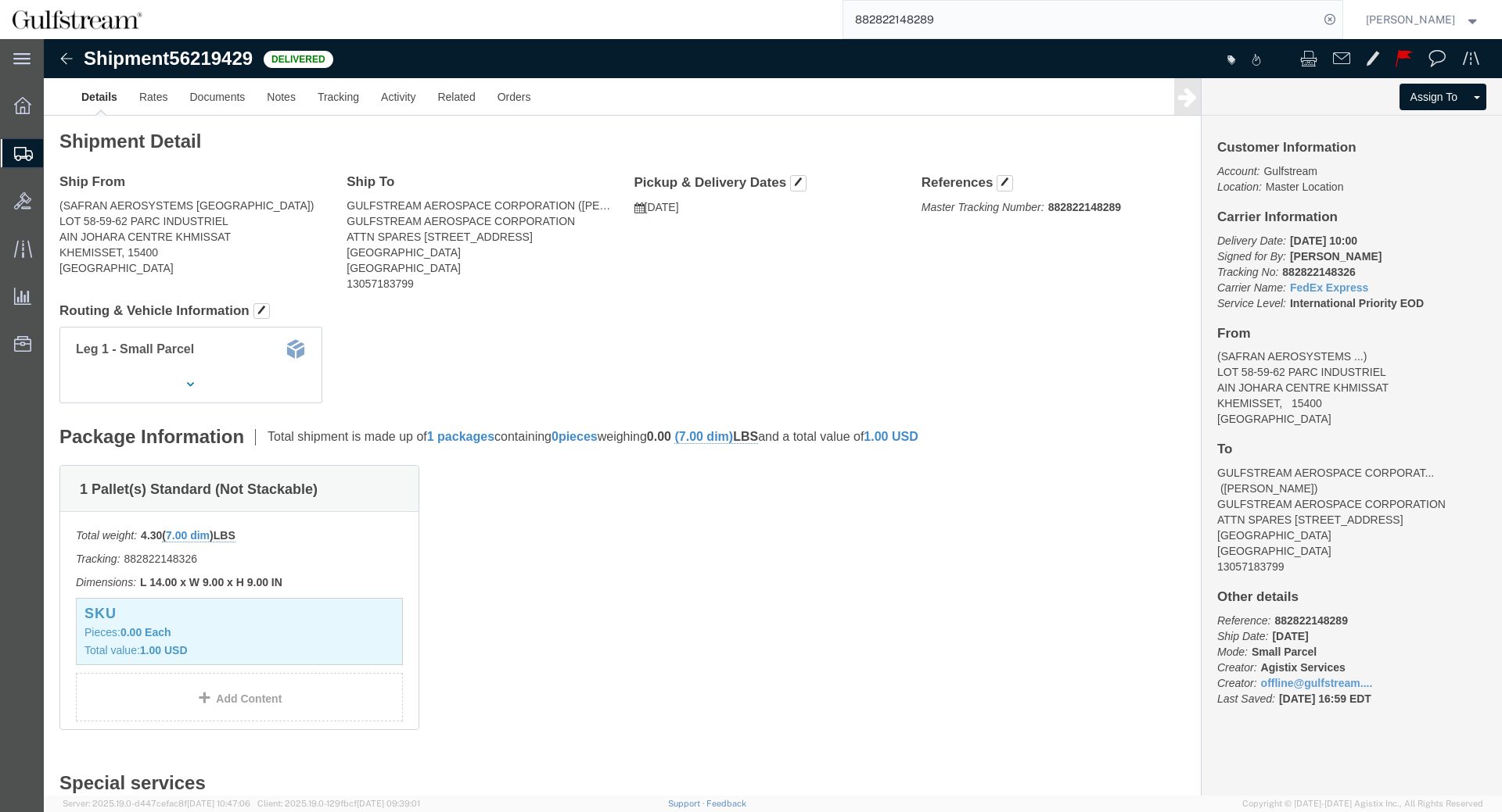
click b "882822148326"
click at [1162, 26] on input "882822148289" at bounding box center [1081, 19] width 476 height 38
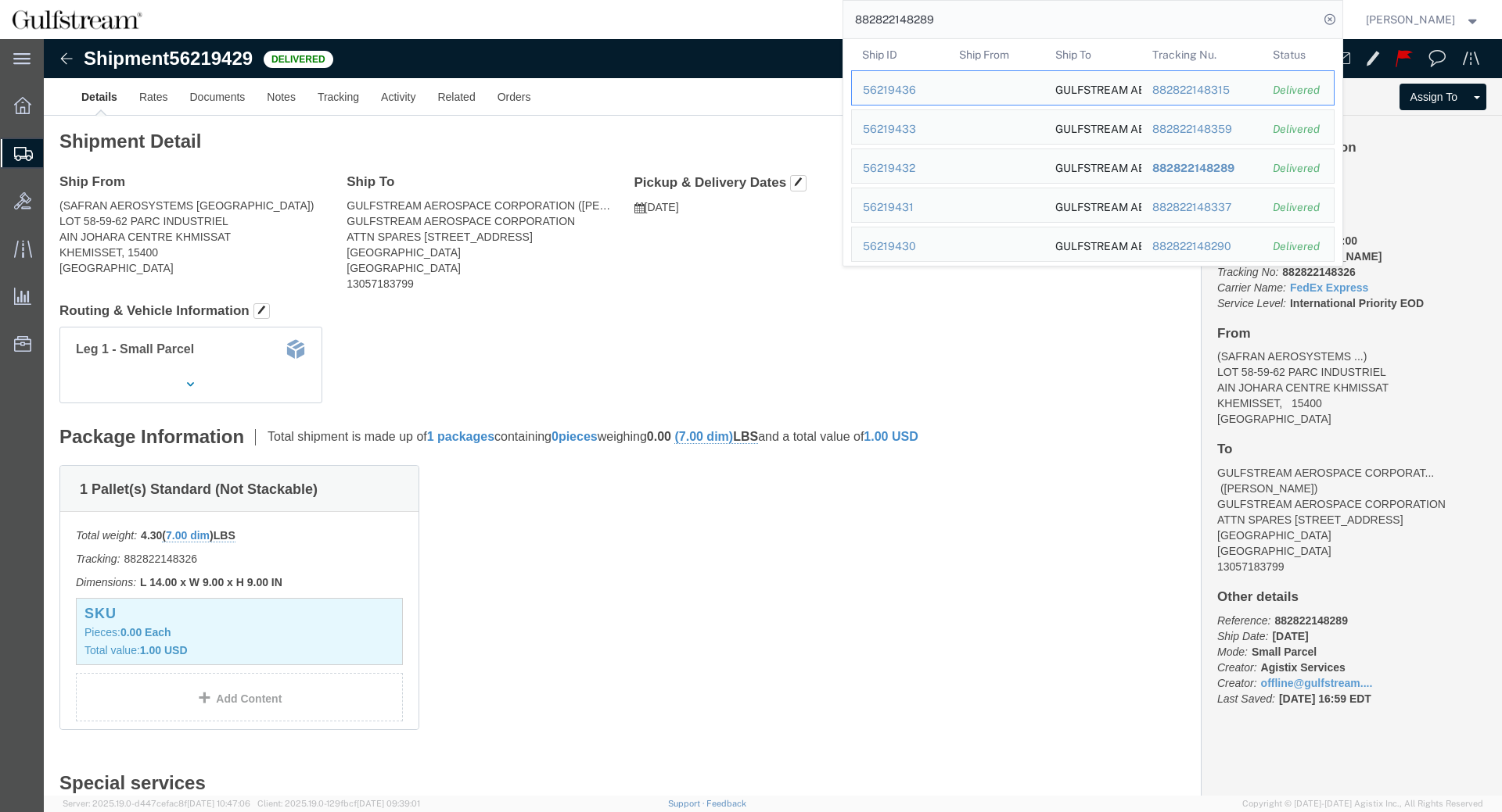
click at [1162, 22] on input "882822148289" at bounding box center [1081, 19] width 476 height 38
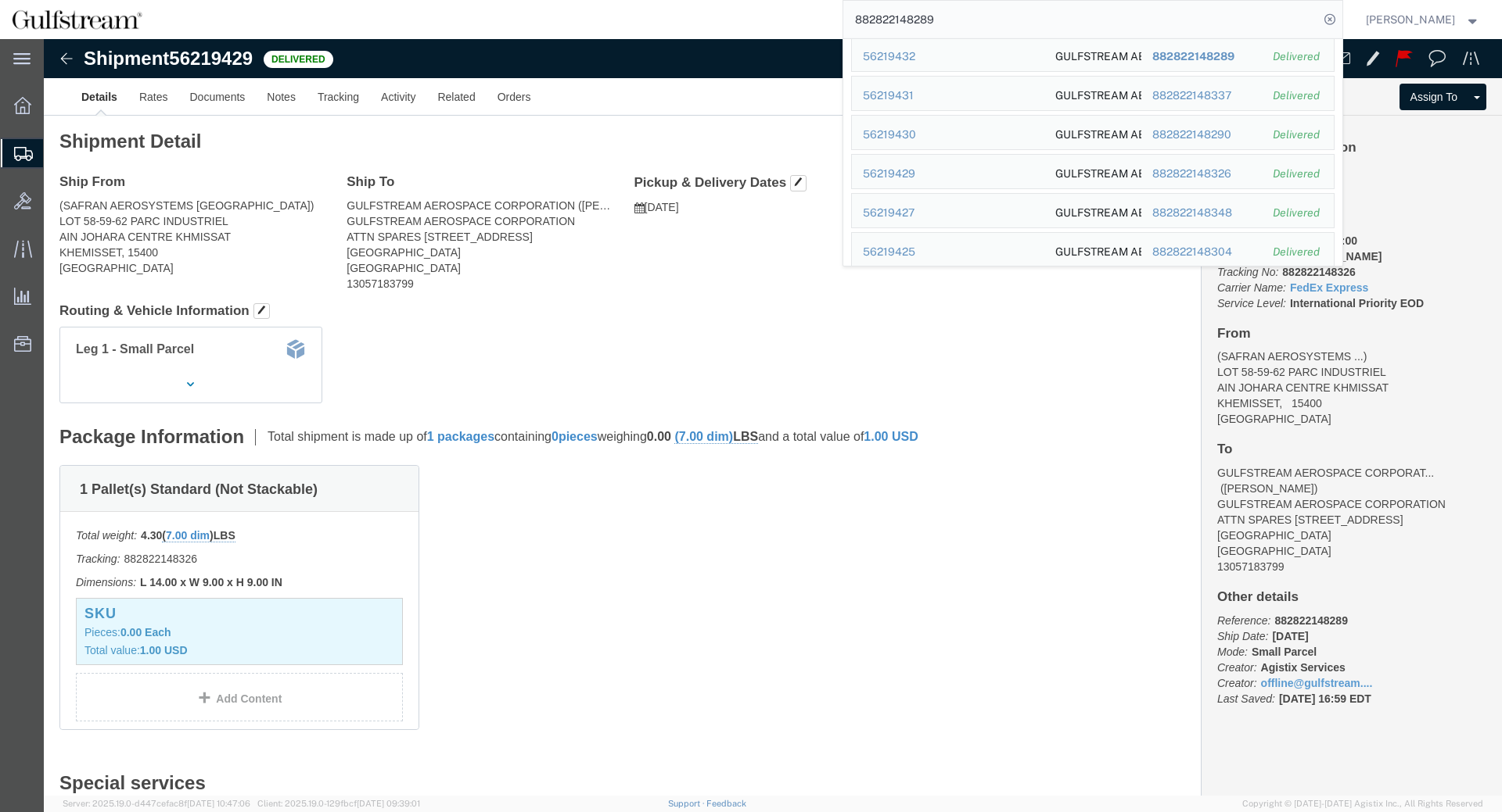
scroll to position [122, 0]
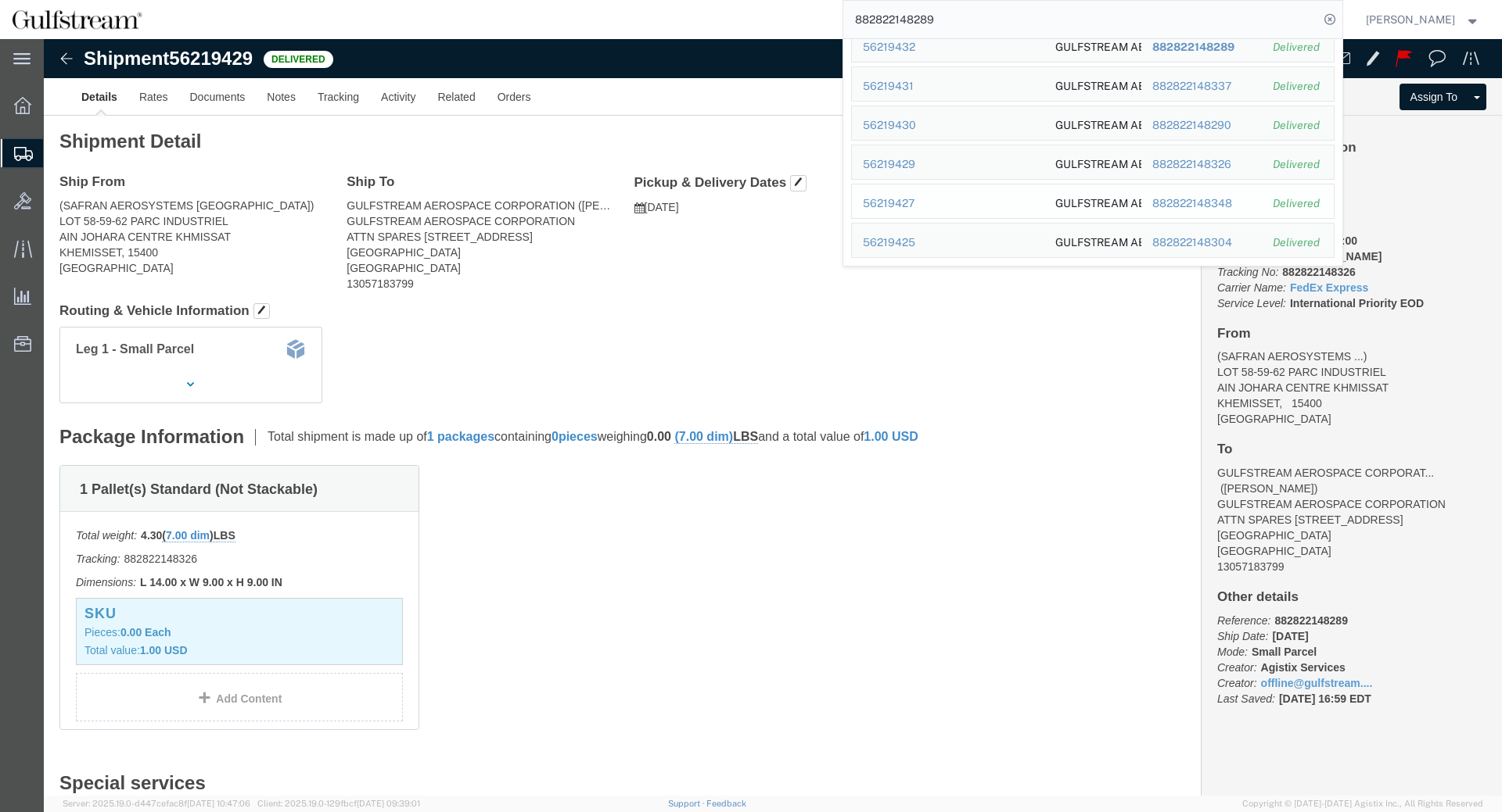
click at [1211, 203] on div "882822148348" at bounding box center [1201, 203] width 99 height 17
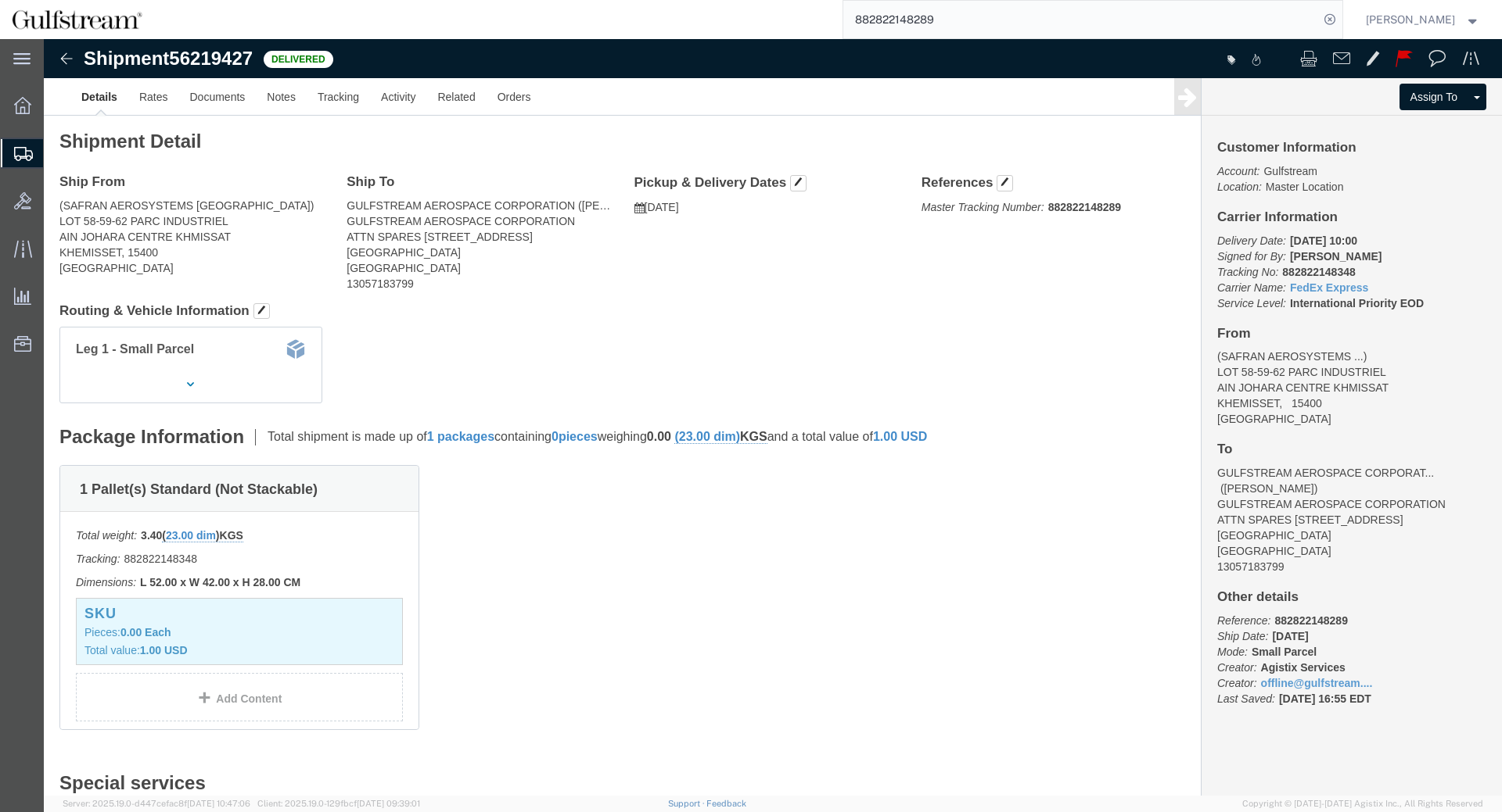
click b "882822148348"
click at [985, 22] on input "882822148289" at bounding box center [1081, 19] width 476 height 38
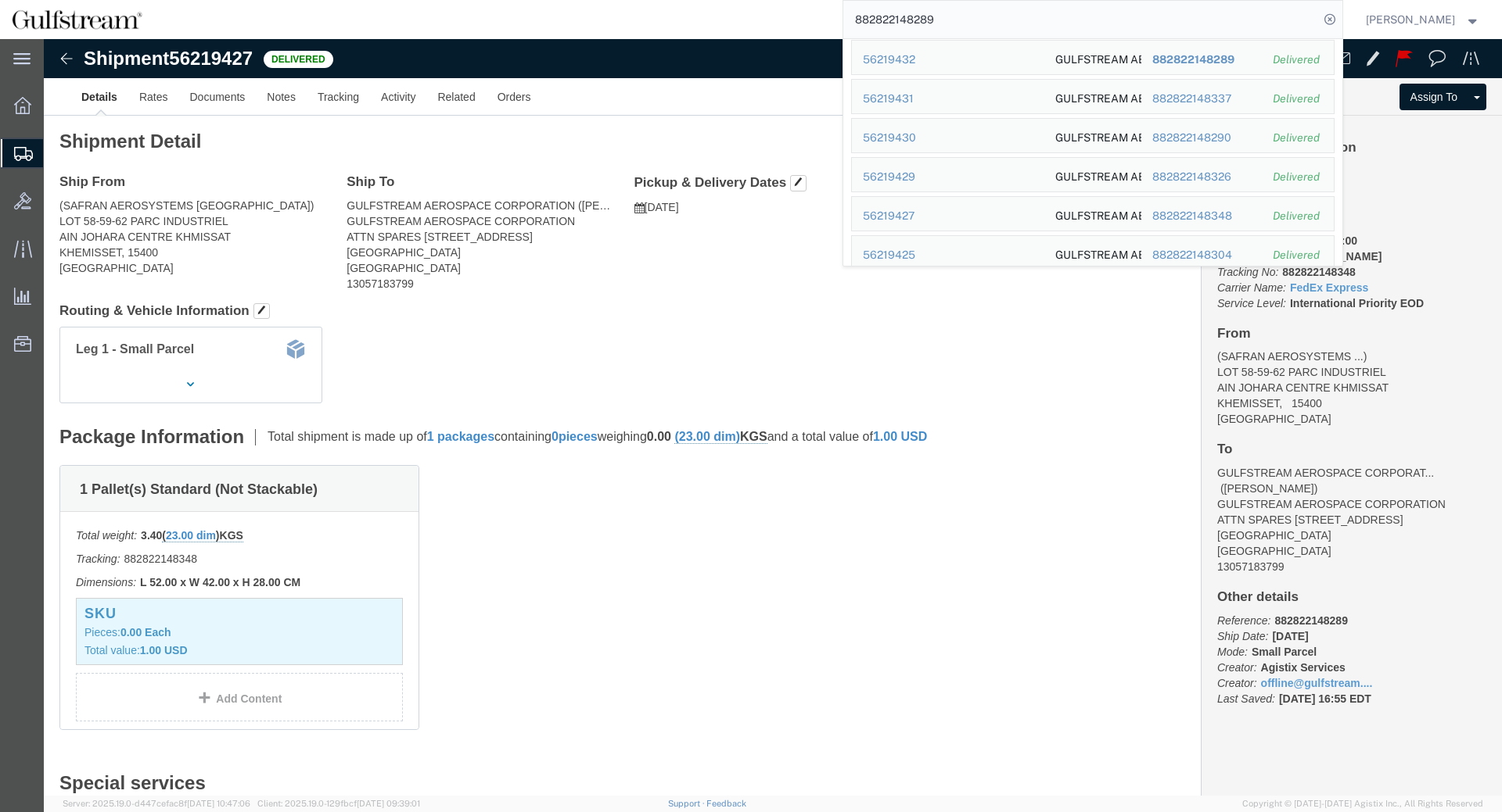
scroll to position [122, 0]
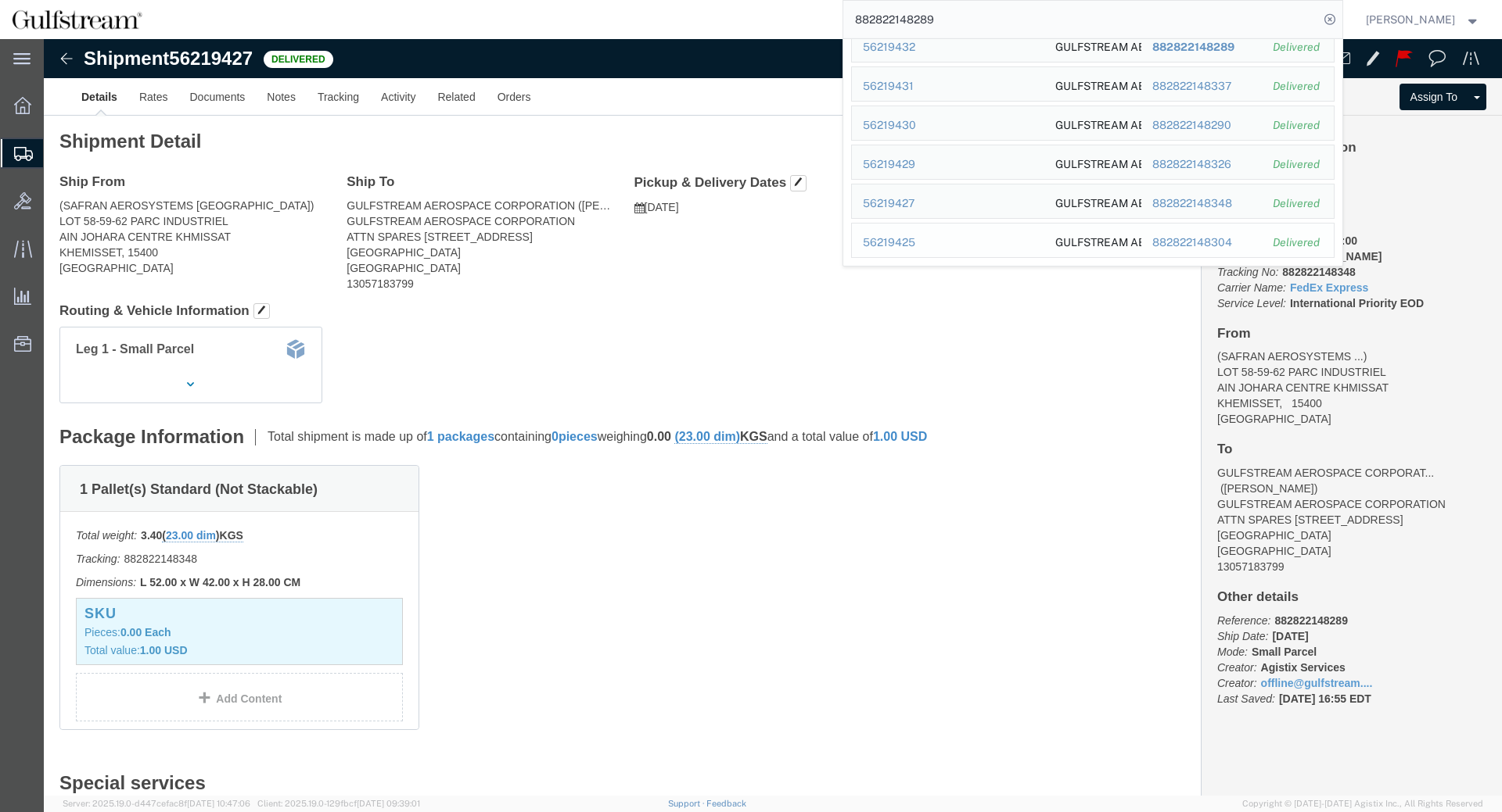
click at [1216, 243] on div "882822148304" at bounding box center [1201, 242] width 99 height 17
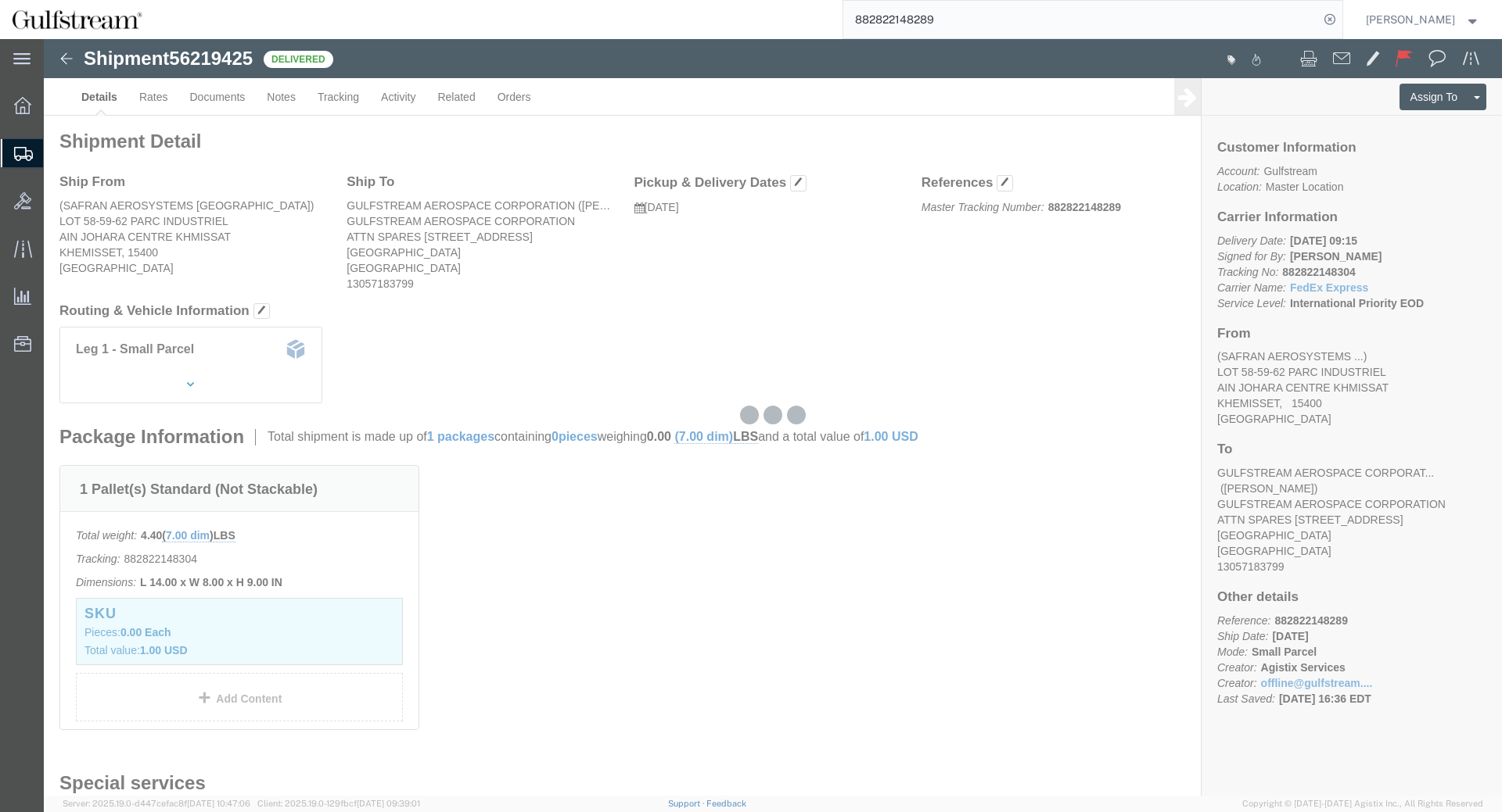
click b "882822148304"
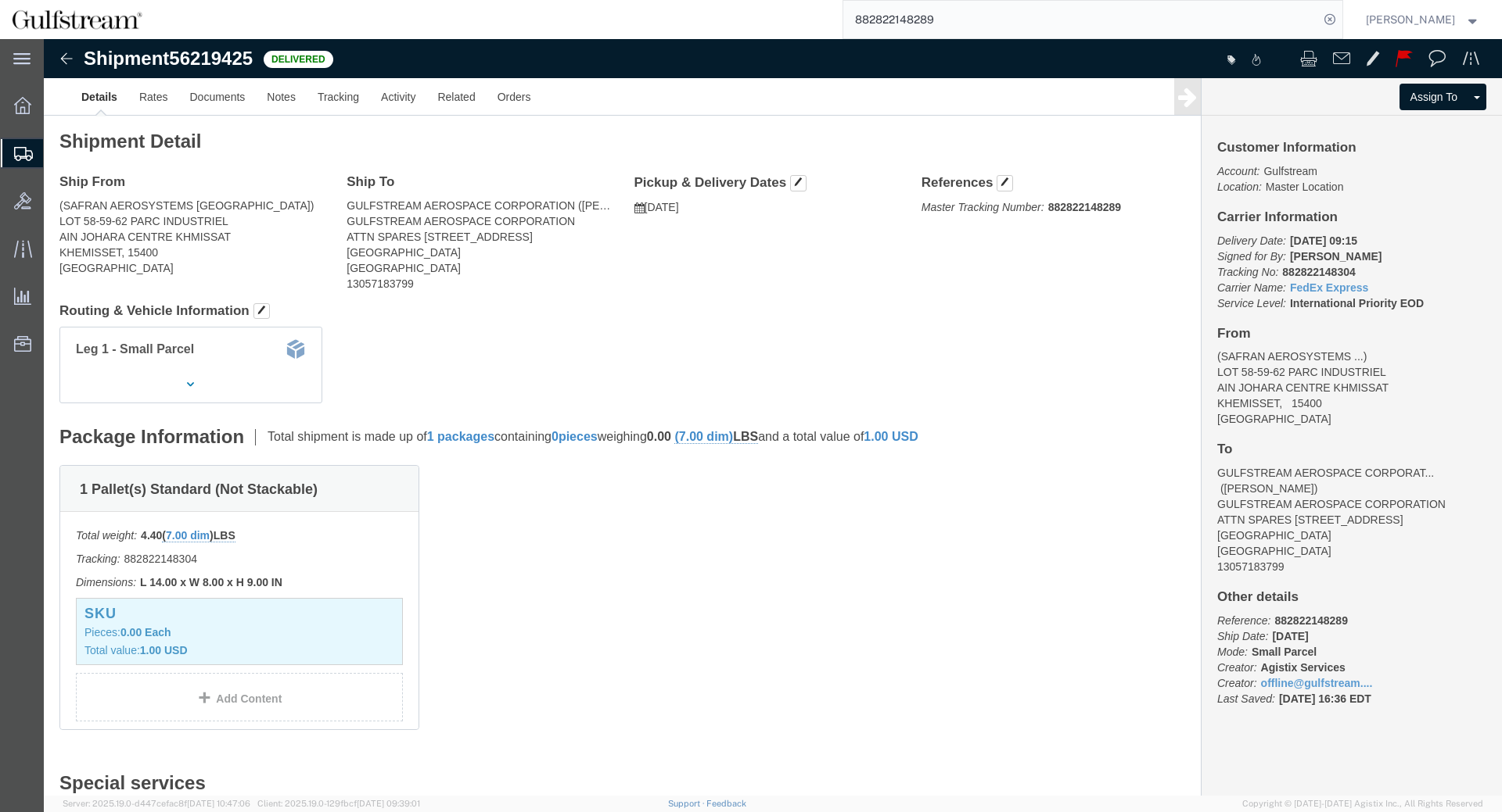
click b "882822148304"
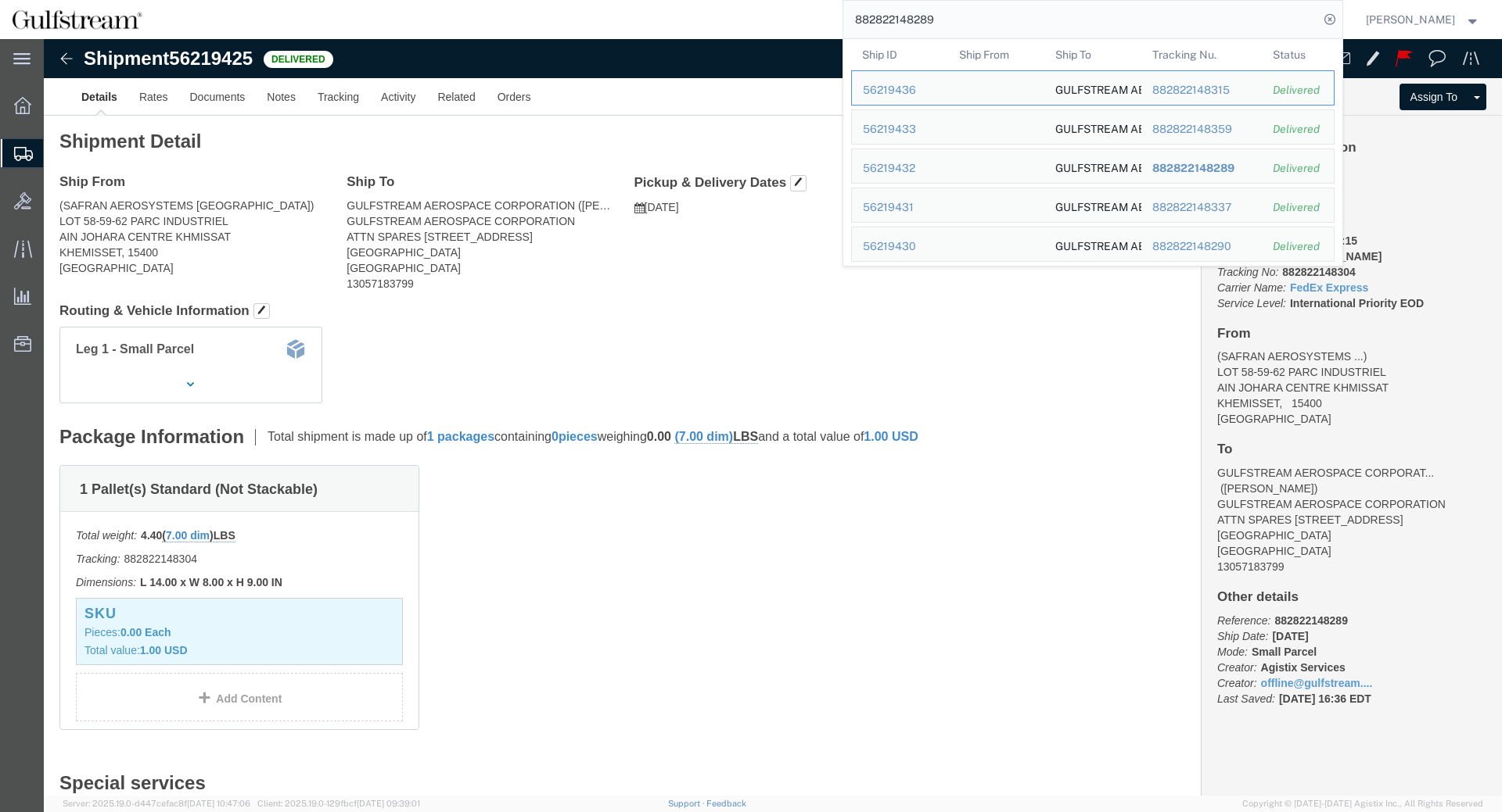
drag, startPoint x: 1135, startPoint y: 13, endPoint x: 1148, endPoint y: 18, distance: 13.9
click at [1135, 14] on input "882822148289" at bounding box center [1081, 19] width 476 height 38
